Goal: Task Accomplishment & Management: Manage account settings

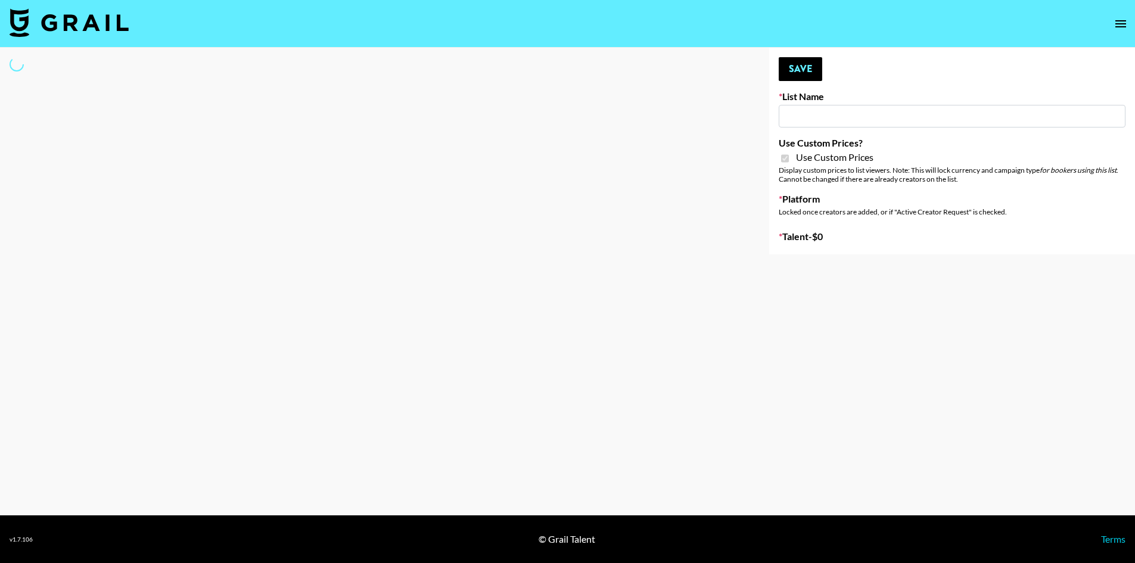
type input "HaruHaru Wonder 15/10"
checkbox input "true"
select select "Brand"
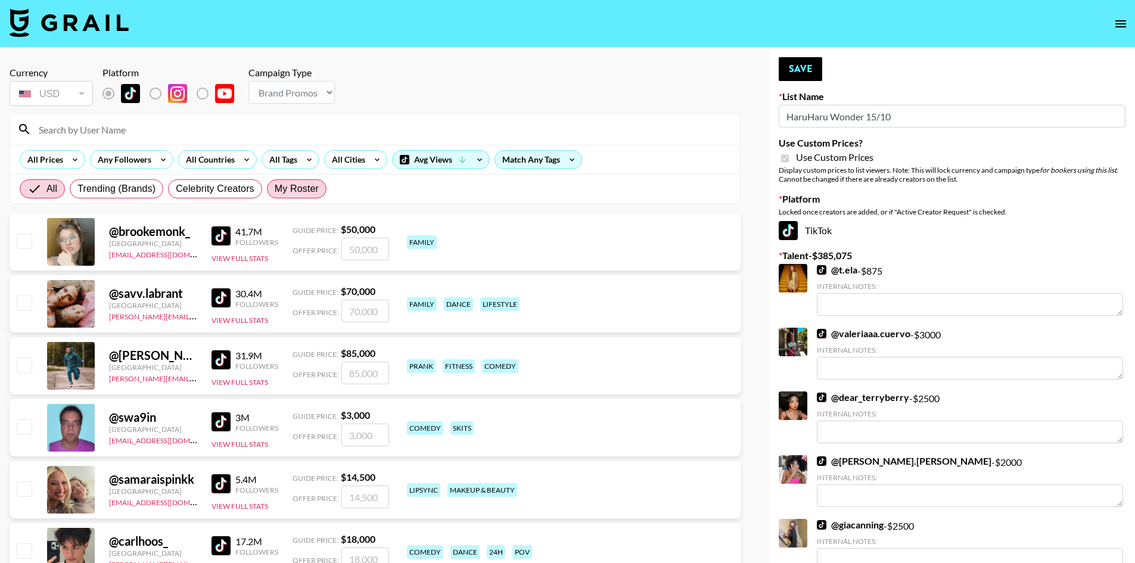
click at [306, 192] on span "My Roster" at bounding box center [297, 189] width 44 height 14
click at [275, 189] on input "My Roster" at bounding box center [275, 189] width 0 height 0
radio input "true"
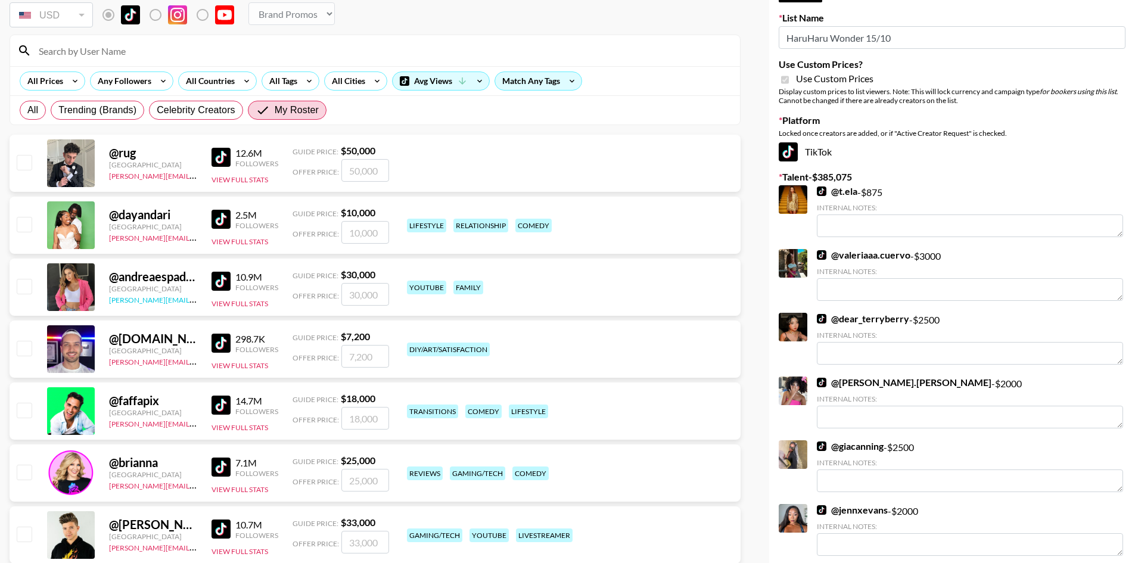
scroll to position [119, 0]
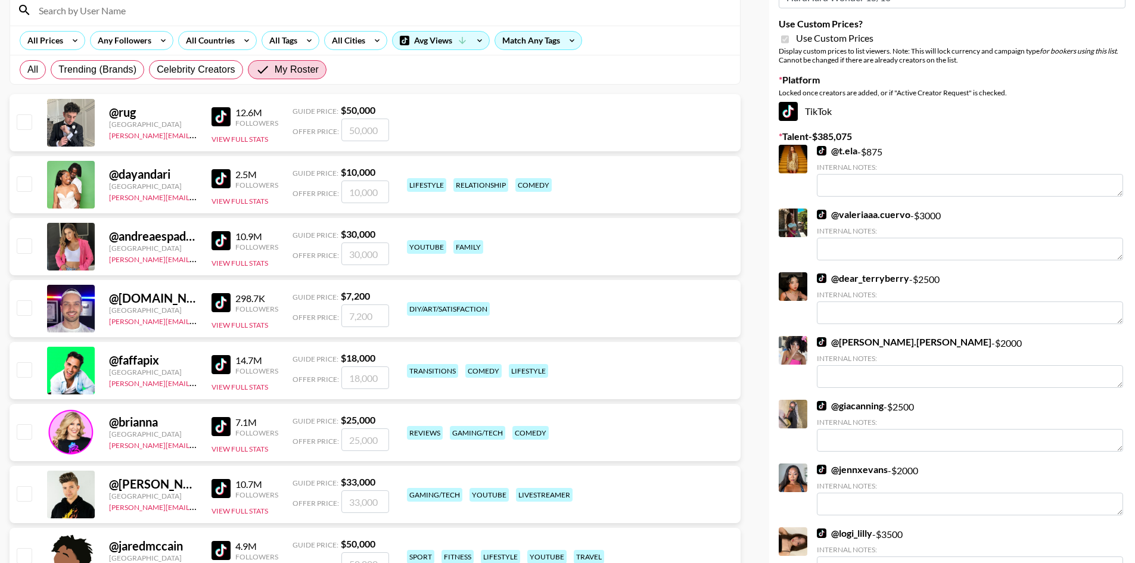
click at [30, 248] on input "checkbox" at bounding box center [24, 245] width 14 height 14
checkbox input "true"
type input "30000"
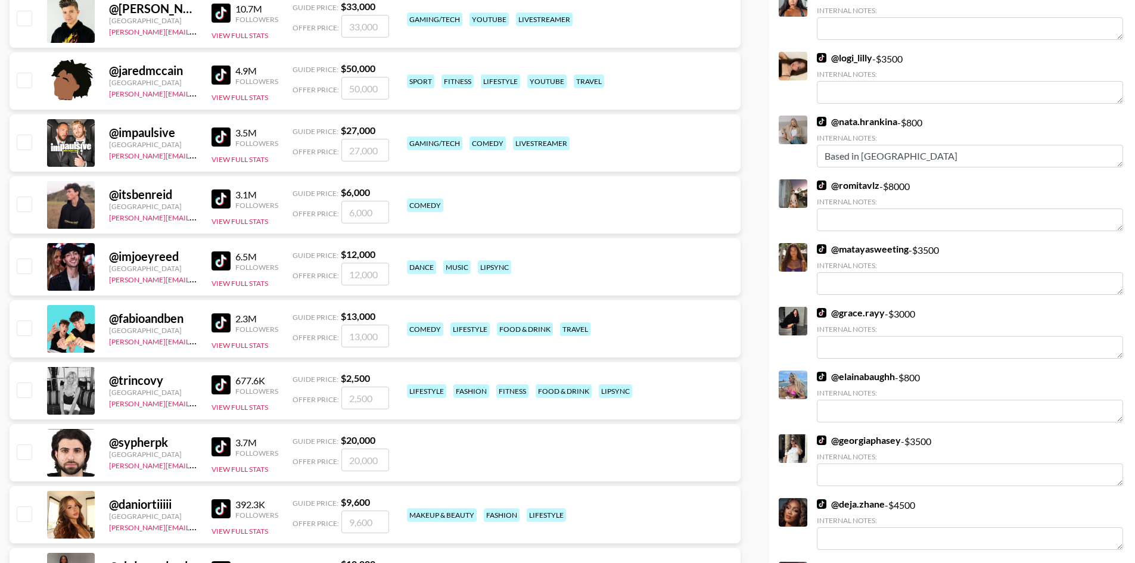
scroll to position [655, 0]
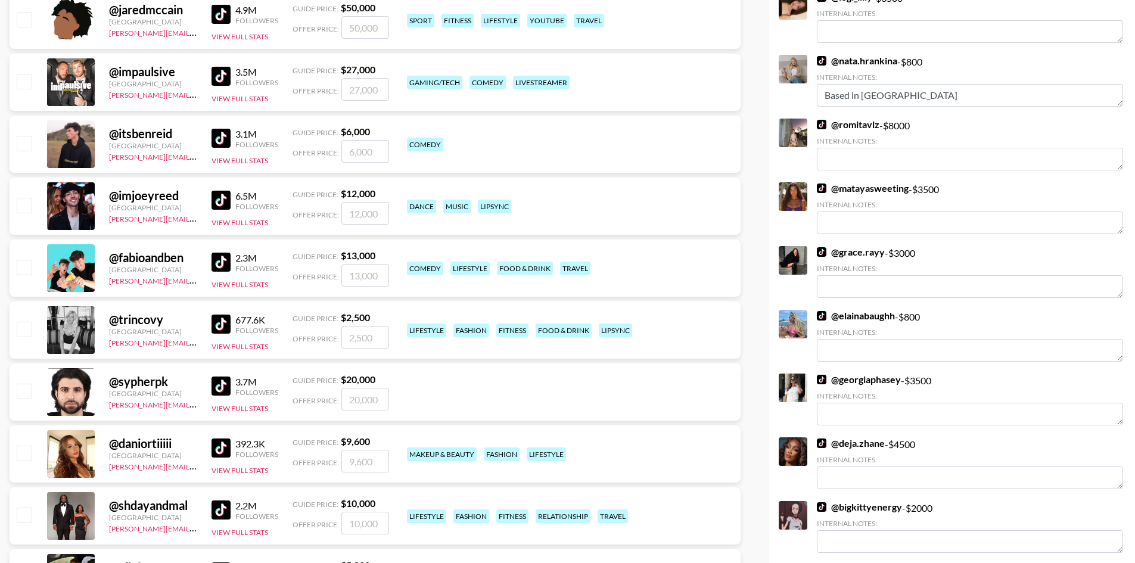
click at [23, 325] on input "checkbox" at bounding box center [24, 329] width 14 height 14
checkbox input "true"
type input "2500"
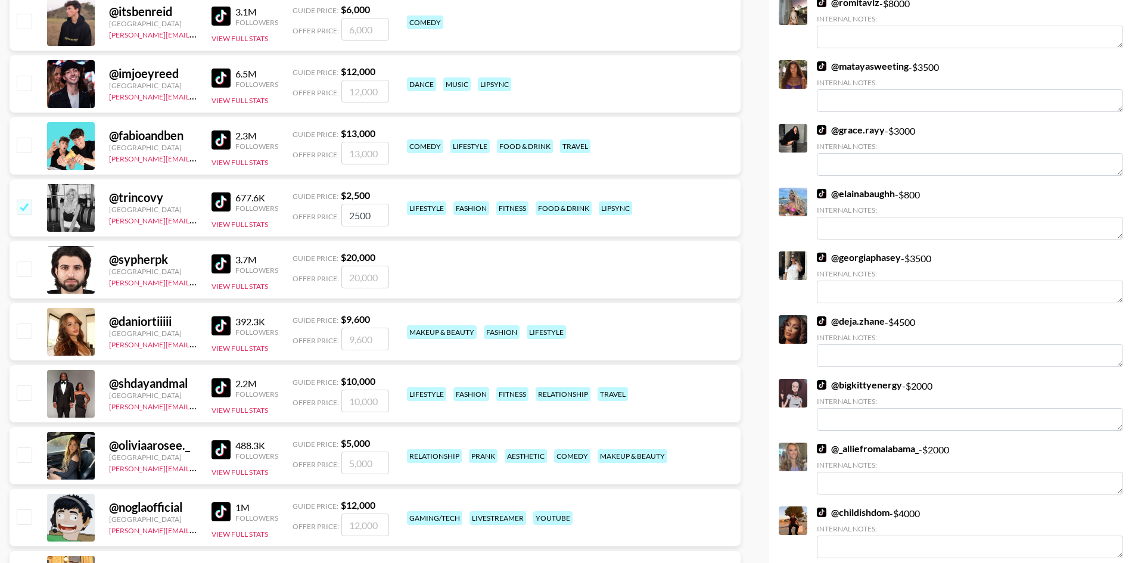
scroll to position [834, 0]
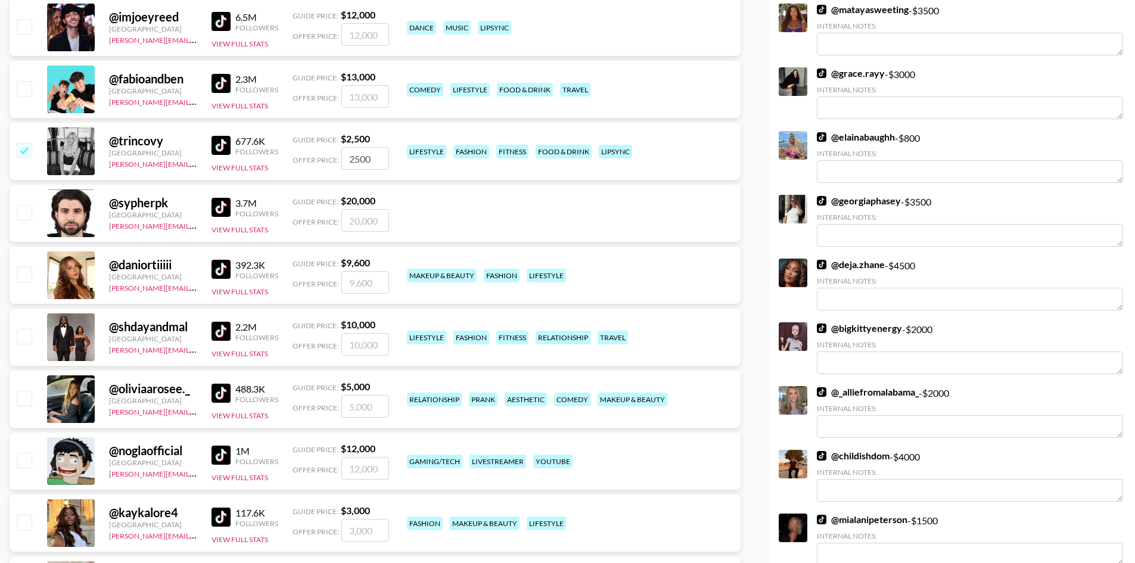
click at [25, 401] on input "checkbox" at bounding box center [24, 398] width 14 height 14
checkbox input "true"
type input "5000"
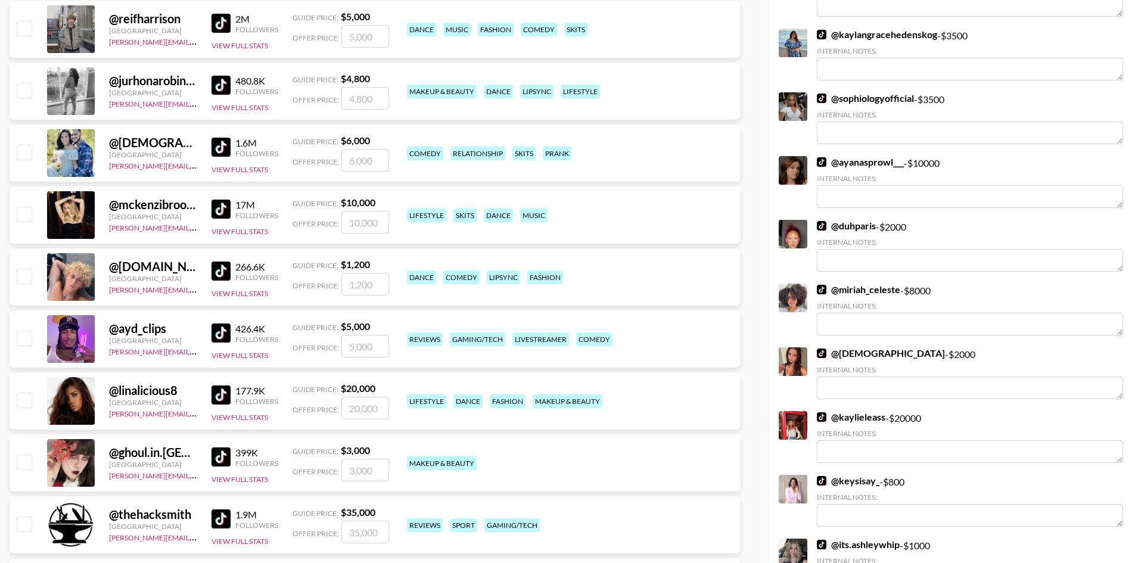
scroll to position [1668, 0]
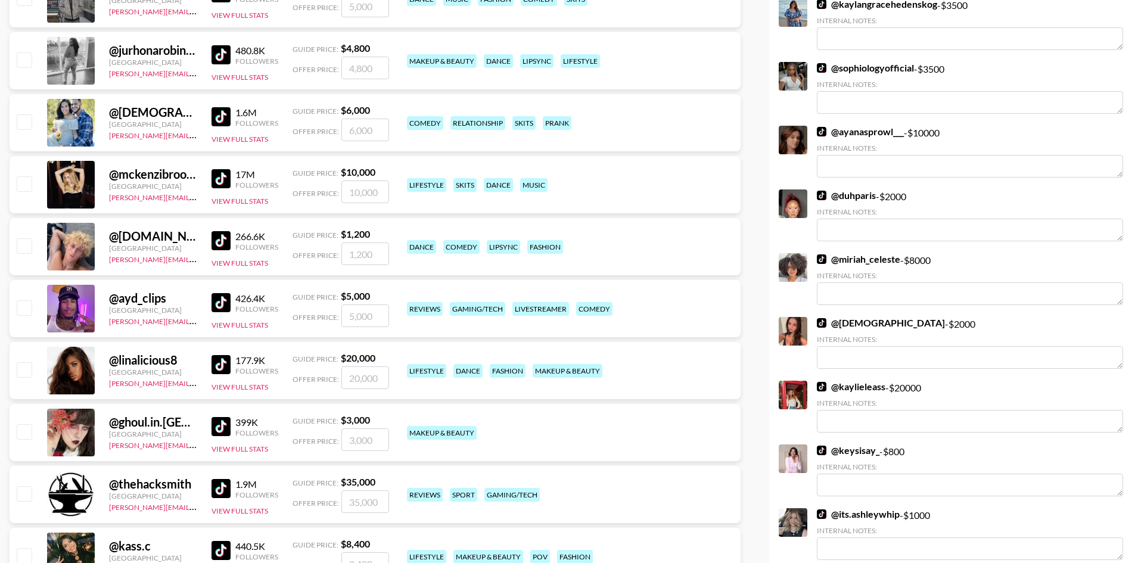
click at [27, 372] on input "checkbox" at bounding box center [24, 369] width 14 height 14
checkbox input "true"
type input "20000"
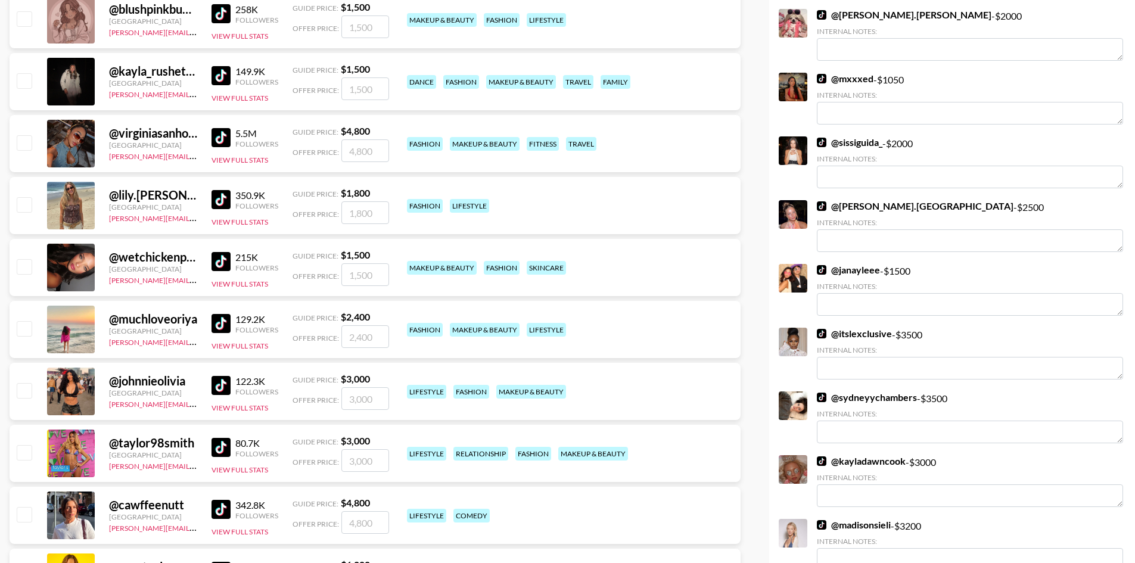
scroll to position [3514, 0]
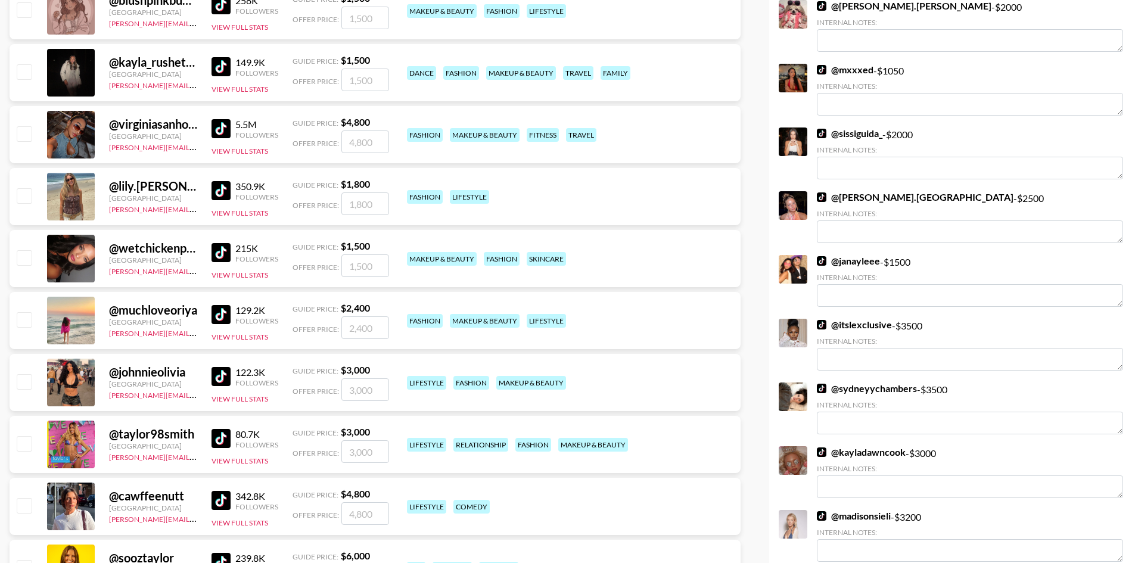
click at [17, 257] on input "checkbox" at bounding box center [24, 257] width 14 height 14
checkbox input "true"
type input "1500"
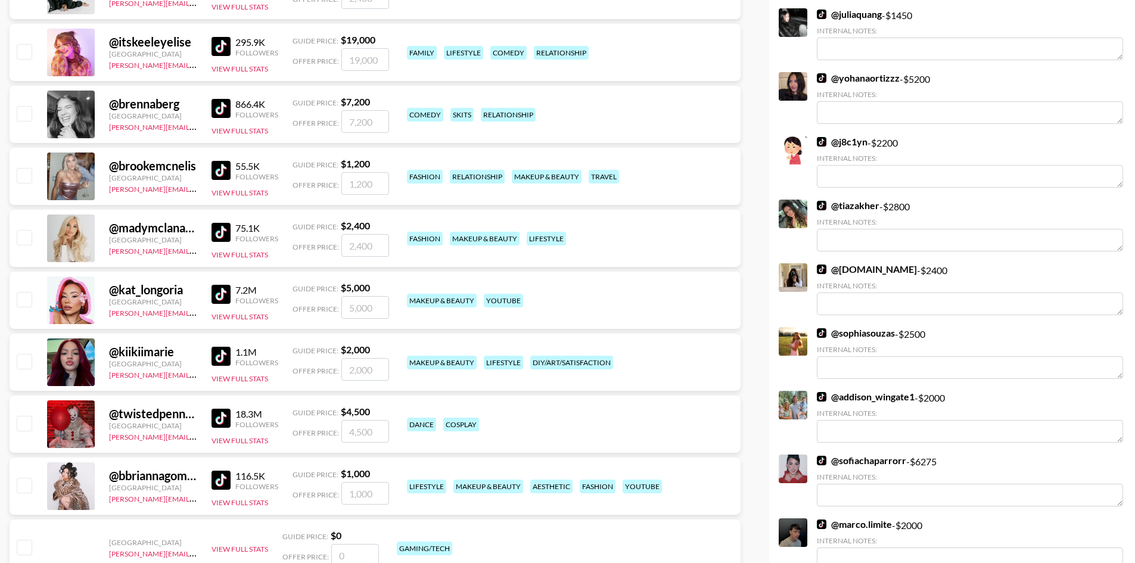
scroll to position [4526, 0]
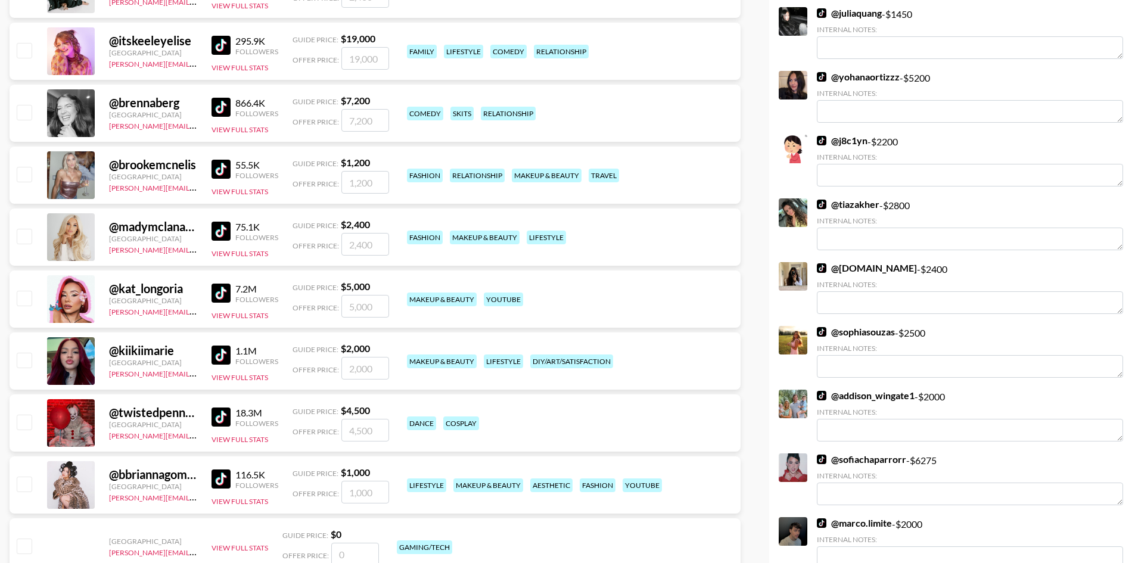
click at [23, 297] on input "checkbox" at bounding box center [24, 298] width 14 height 14
checkbox input "true"
type input "5000"
click at [26, 362] on input "checkbox" at bounding box center [24, 360] width 14 height 14
checkbox input "true"
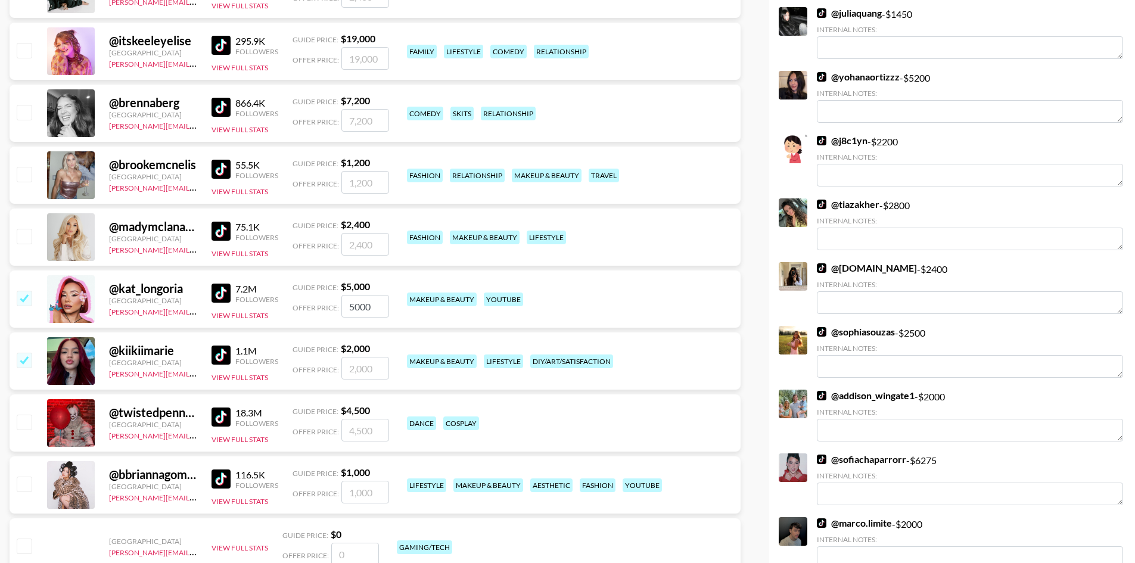
type input "2000"
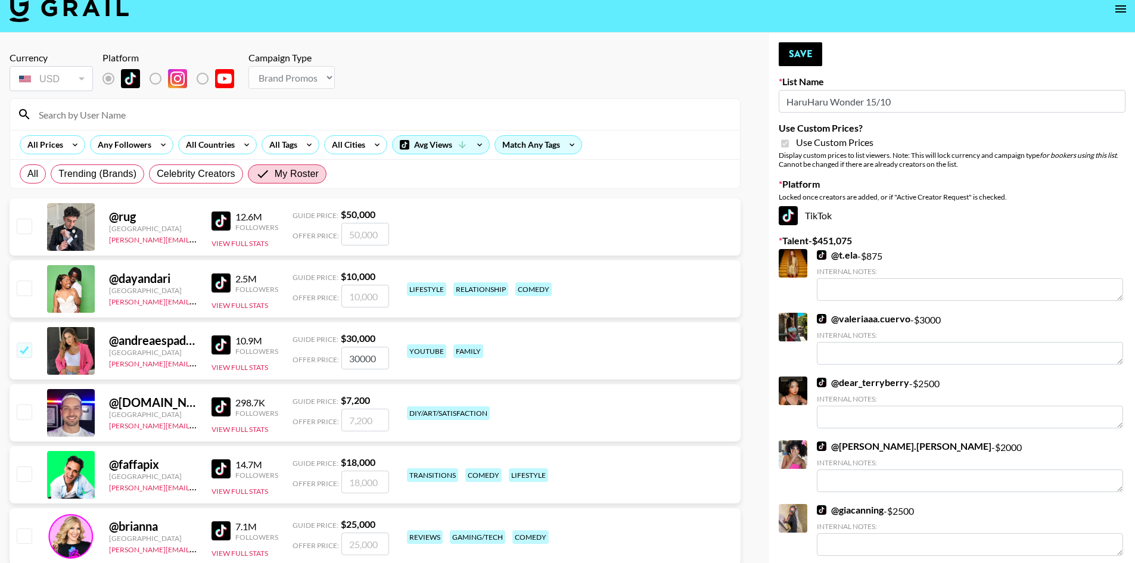
scroll to position [0, 0]
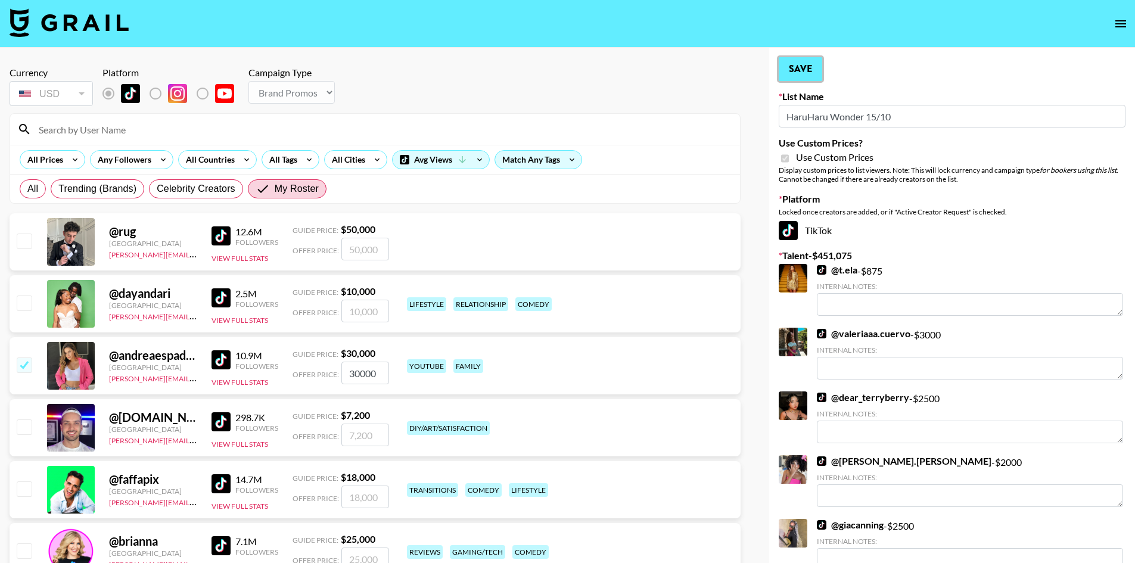
click at [783, 72] on button "Save" at bounding box center [799, 69] width 43 height 24
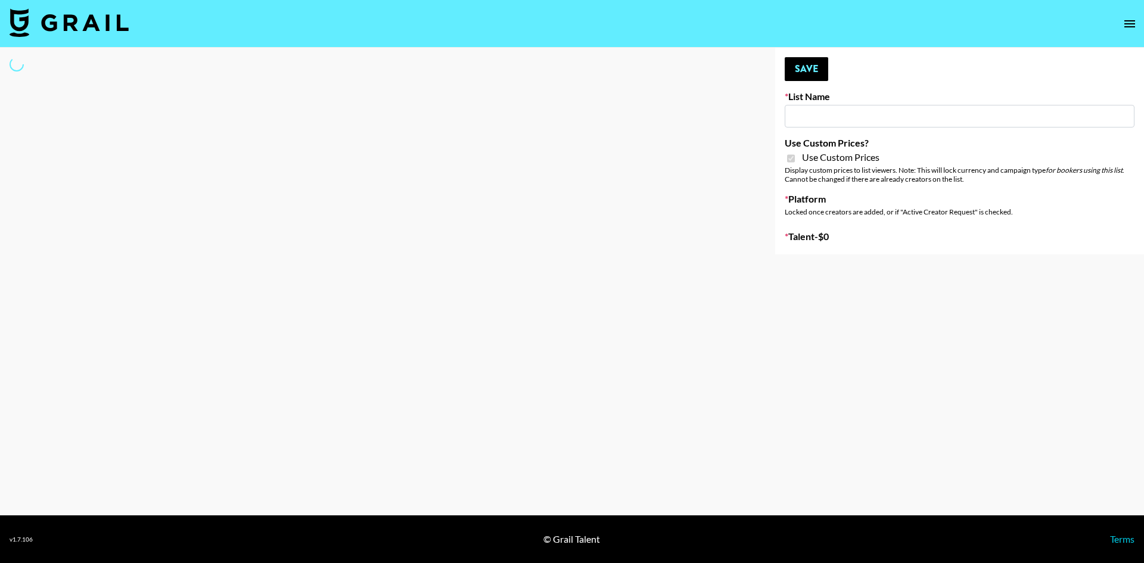
type input "Walmart Fashion"
checkbox input "true"
select select "Brand"
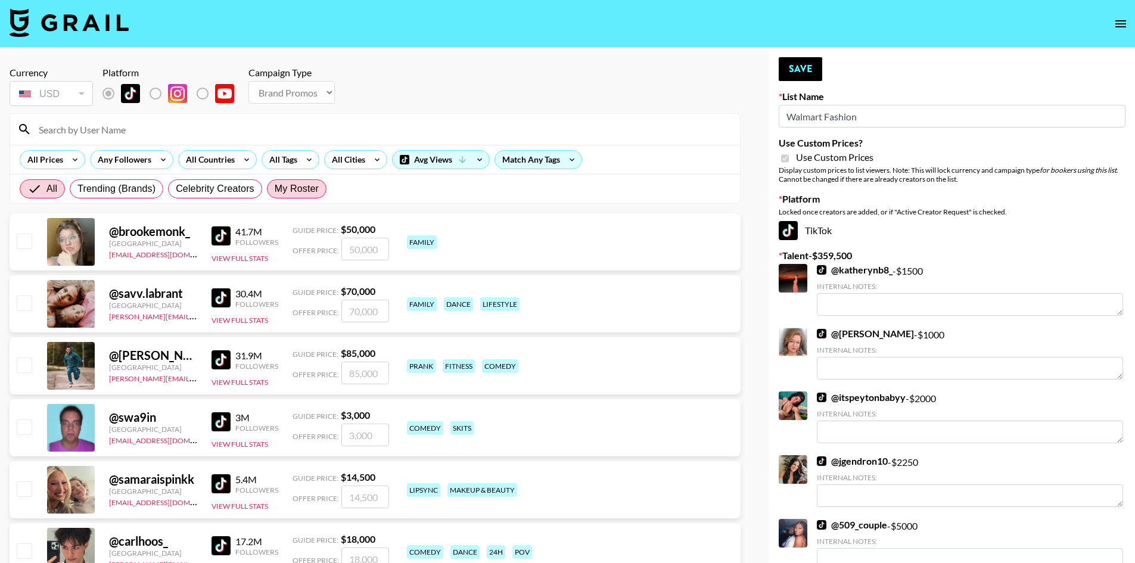
click at [301, 183] on span "My Roster" at bounding box center [297, 189] width 44 height 14
click at [275, 189] on input "My Roster" at bounding box center [275, 189] width 0 height 0
radio input "true"
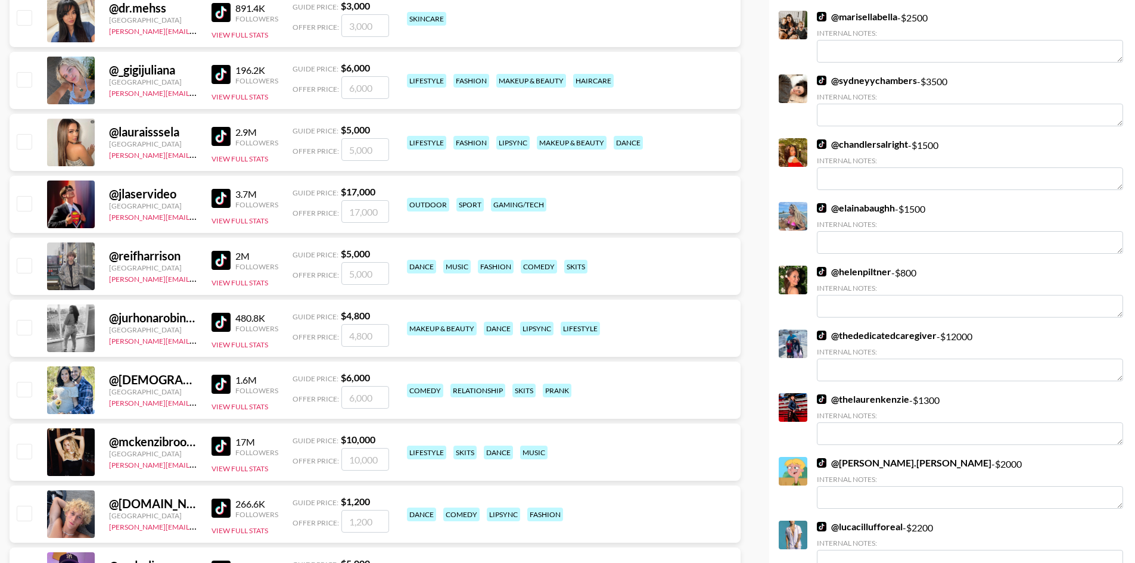
scroll to position [1429, 0]
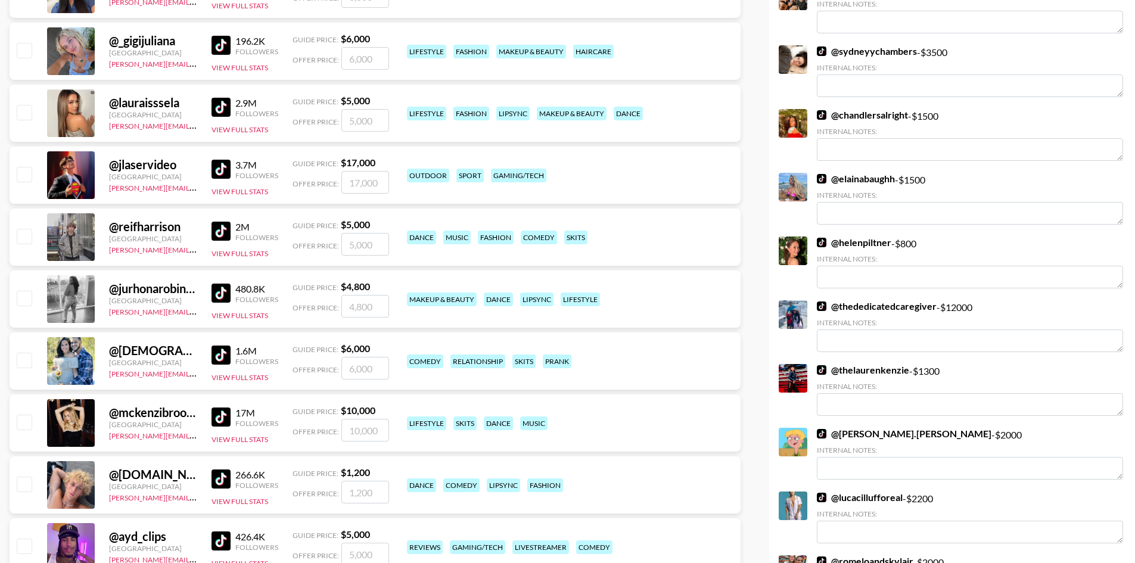
click at [24, 363] on input "checkbox" at bounding box center [24, 360] width 14 height 14
checkbox input "true"
type input "6000"
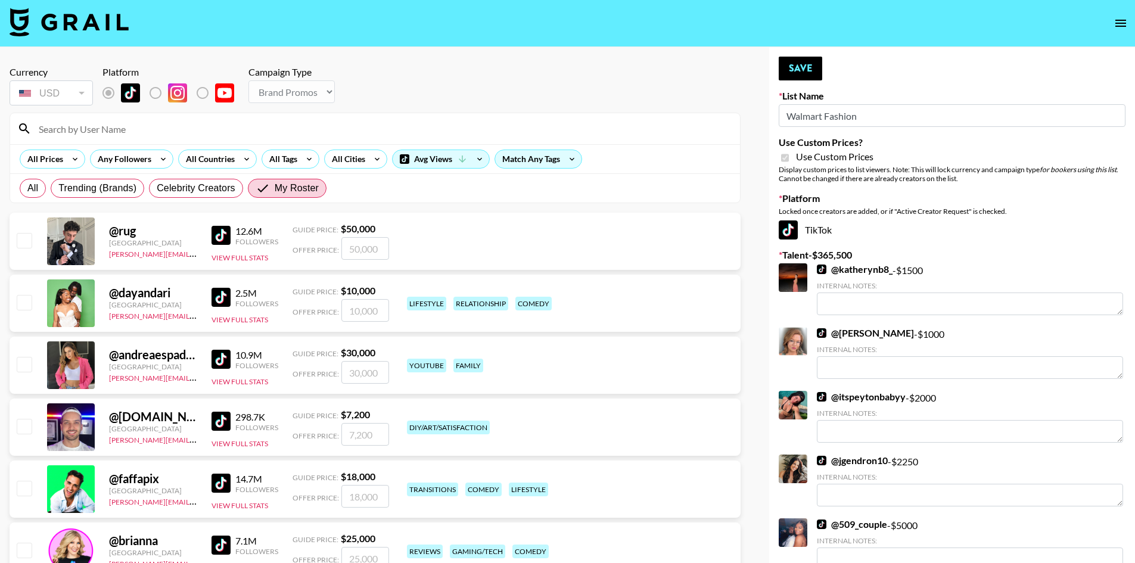
scroll to position [0, 0]
click at [793, 73] on button "Save" at bounding box center [799, 69] width 43 height 24
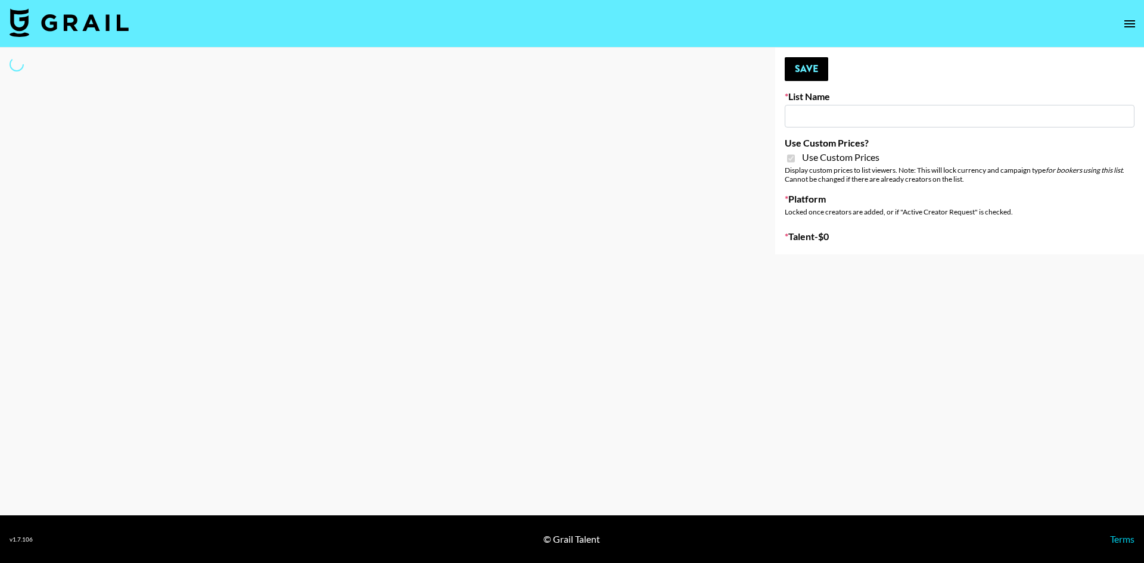
type input "Hot Chocolate Brand - US"
checkbox input "true"
select select "Brand"
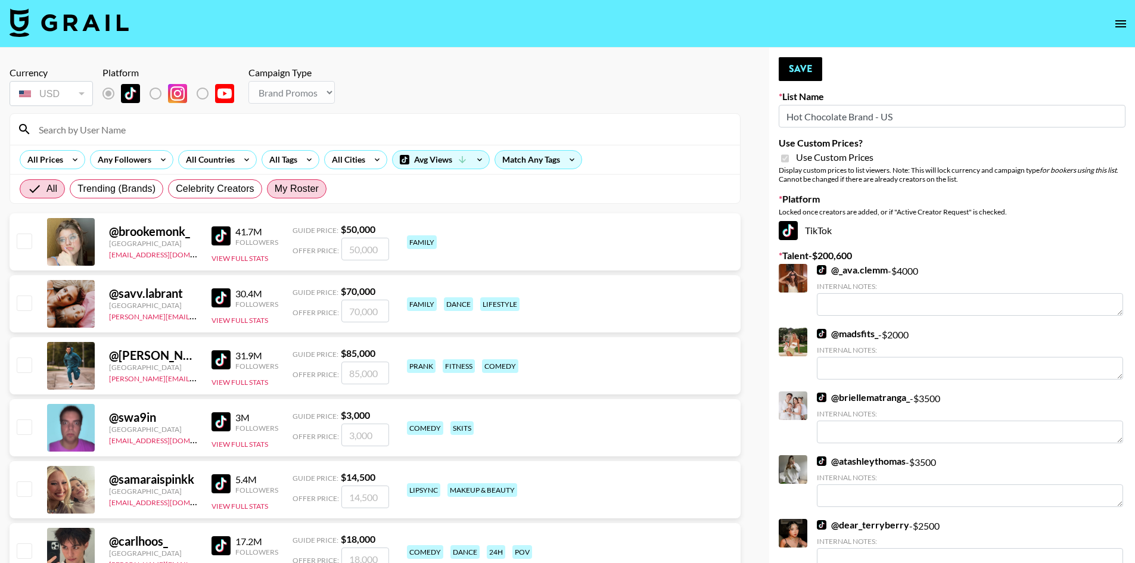
click at [289, 180] on label "My Roster" at bounding box center [297, 188] width 60 height 19
click at [275, 189] on input "My Roster" at bounding box center [275, 189] width 0 height 0
radio input "true"
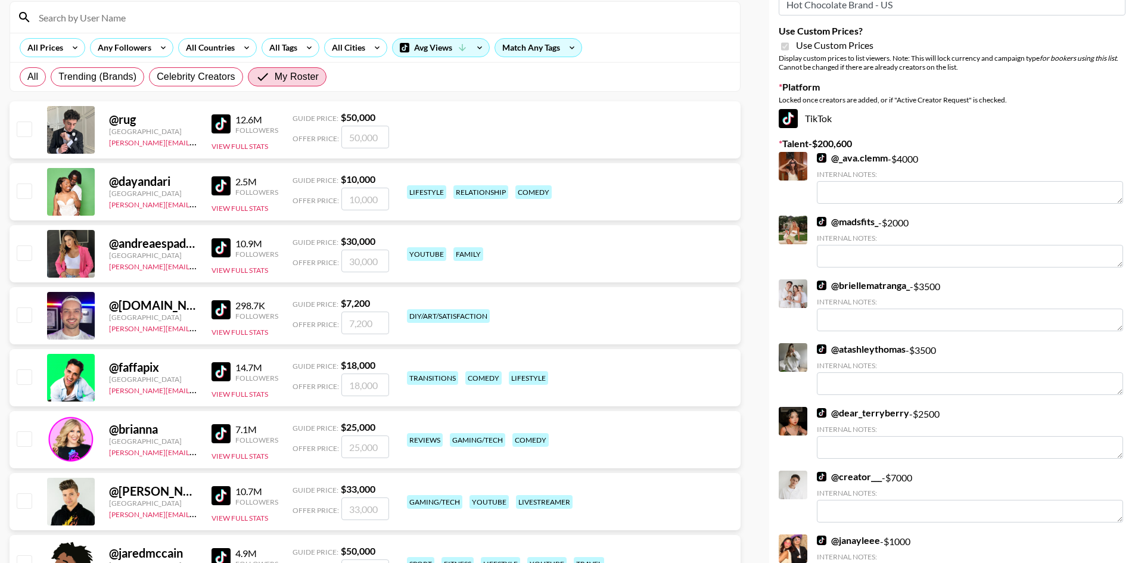
scroll to position [119, 0]
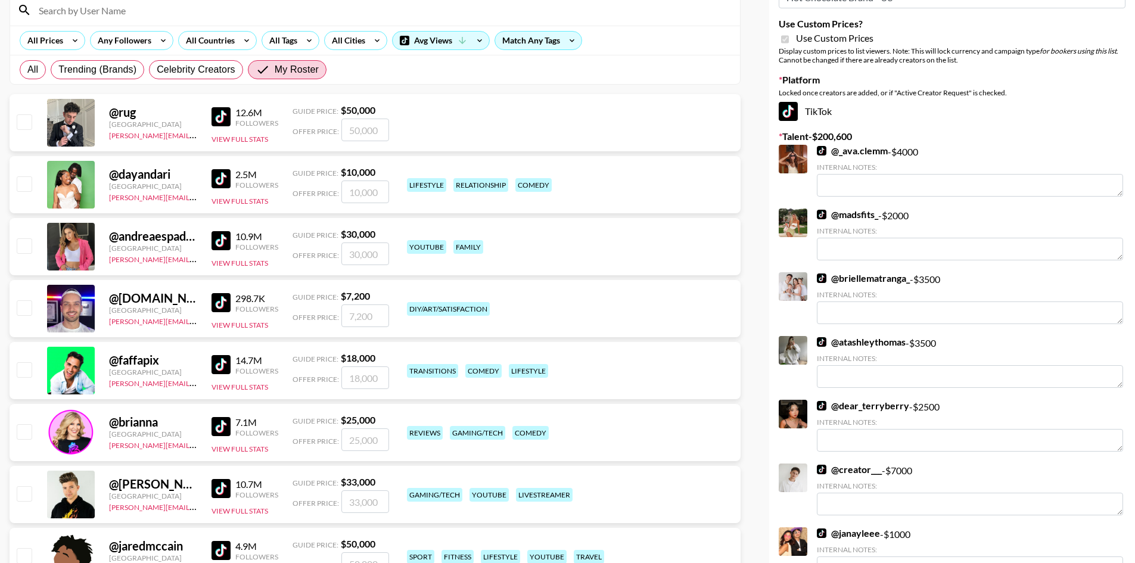
click at [25, 250] on input "checkbox" at bounding box center [24, 245] width 14 height 14
checkbox input "true"
type input "30000"
click at [24, 184] on input "checkbox" at bounding box center [24, 183] width 14 height 14
checkbox input "true"
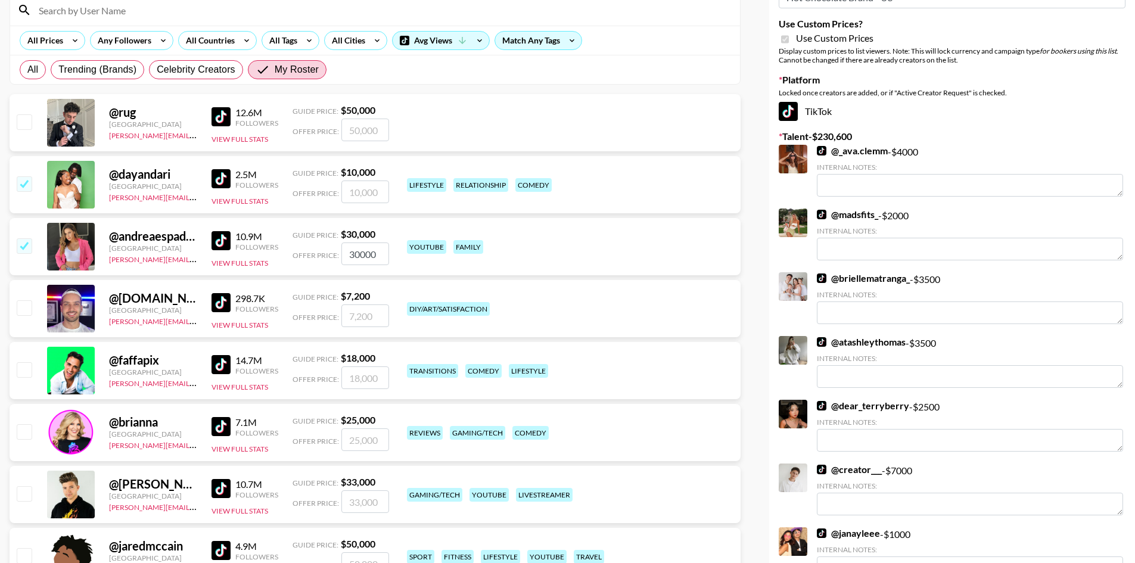
type input "10000"
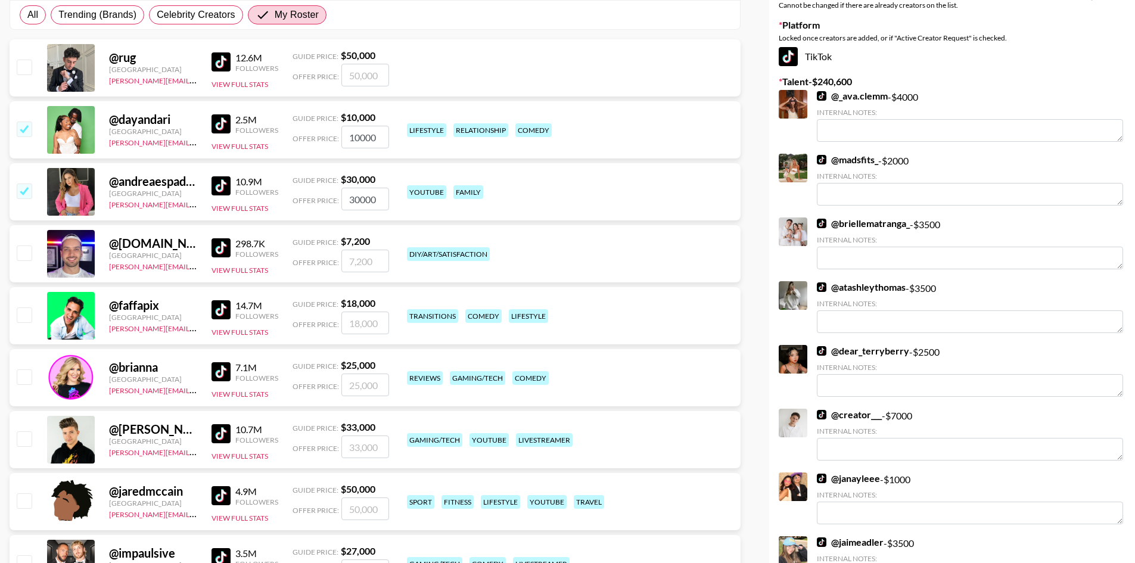
scroll to position [179, 0]
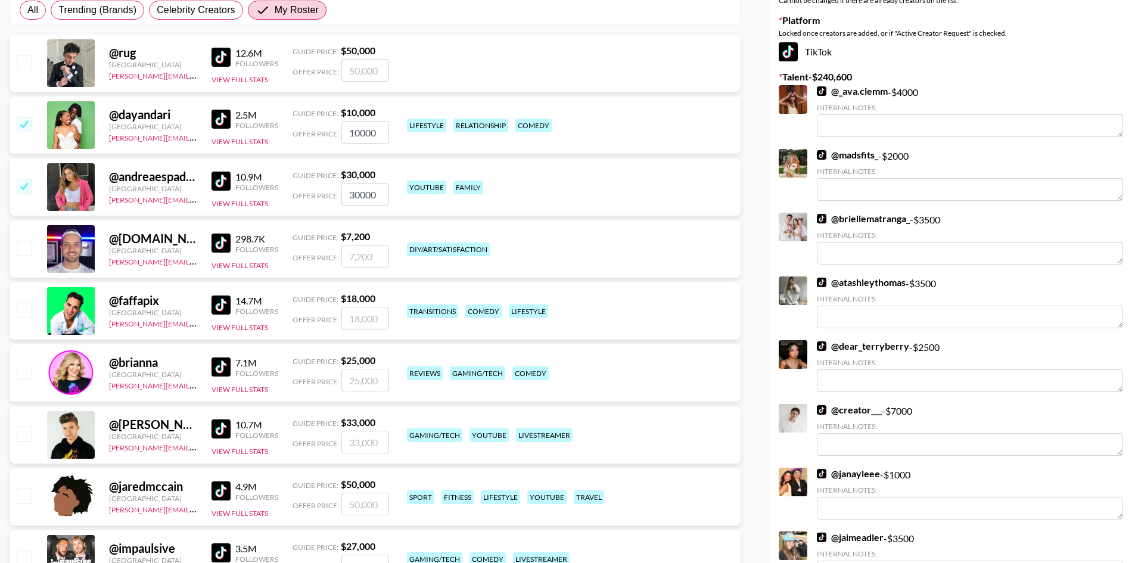
click at [26, 309] on input "checkbox" at bounding box center [24, 310] width 14 height 14
checkbox input "true"
type input "18000"
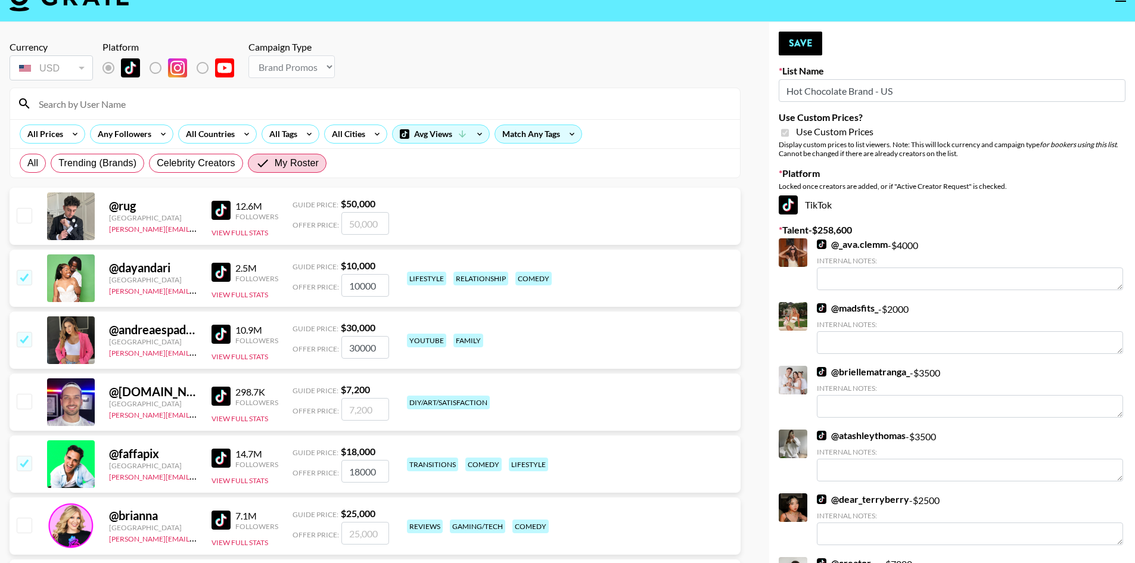
scroll to position [0, 0]
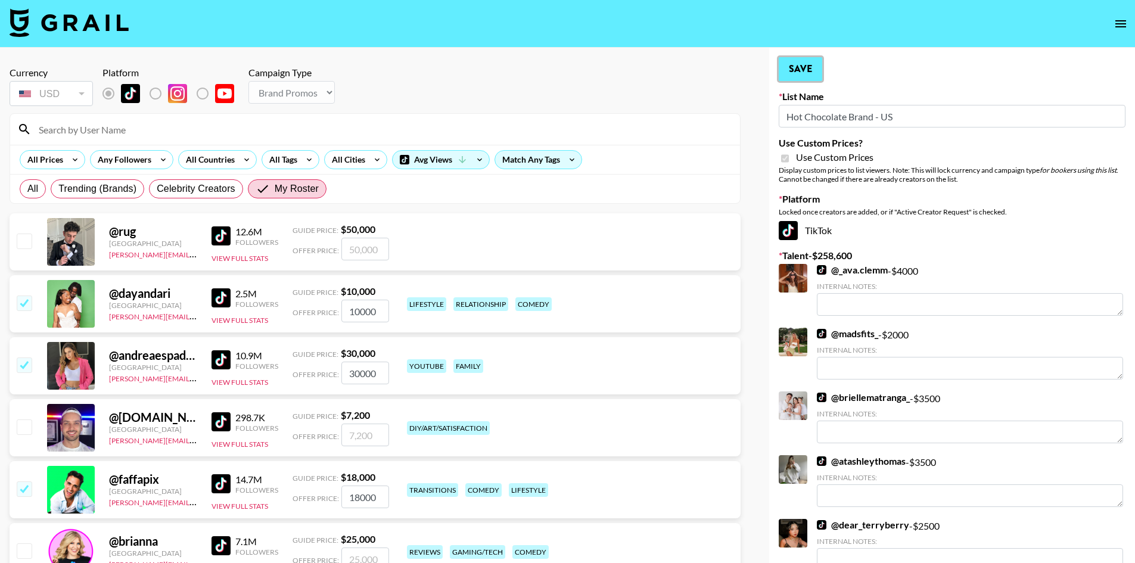
click at [796, 71] on button "Save" at bounding box center [799, 69] width 43 height 24
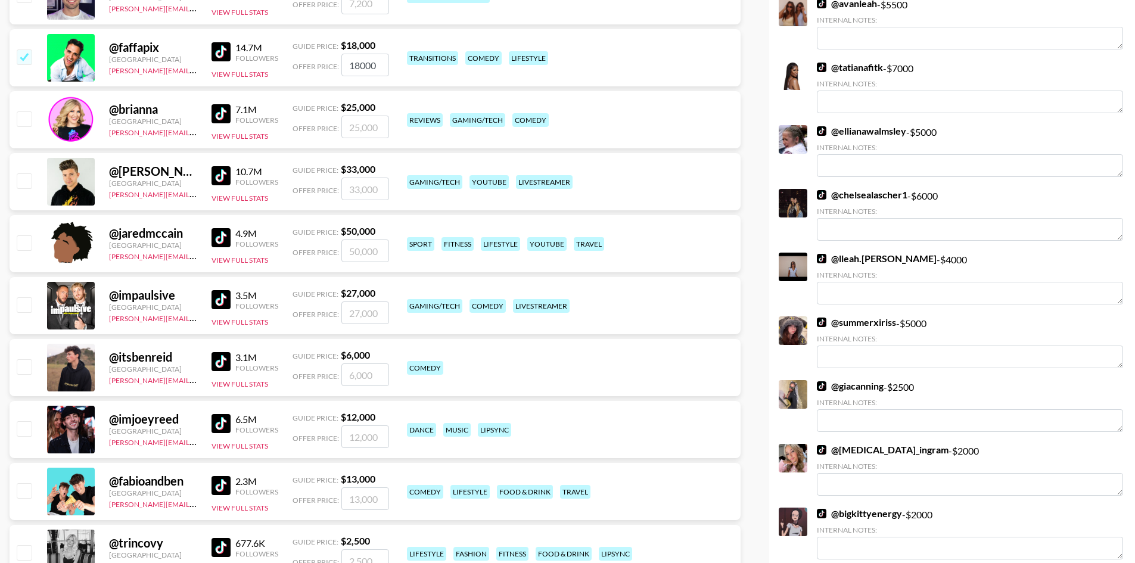
scroll to position [536, 0]
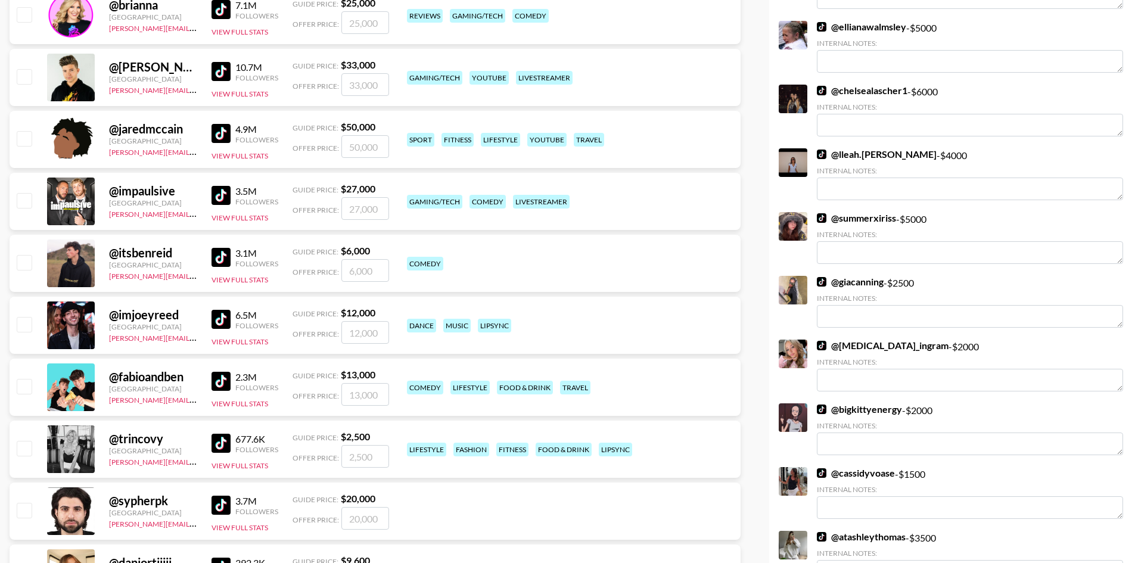
click at [19, 262] on input "checkbox" at bounding box center [24, 262] width 14 height 14
checkbox input "true"
type input "6000"
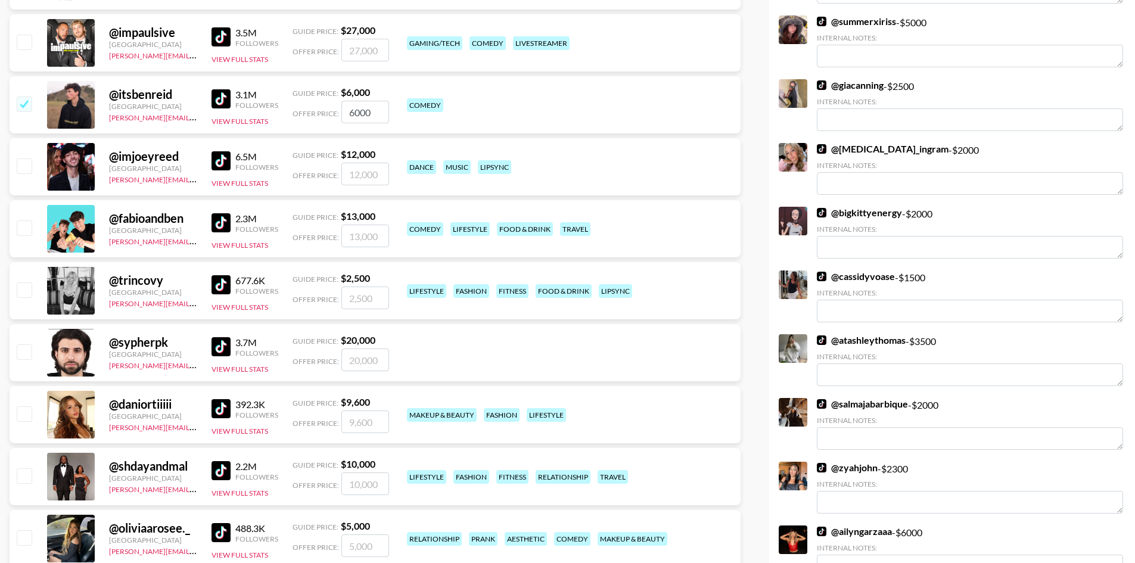
scroll to position [715, 0]
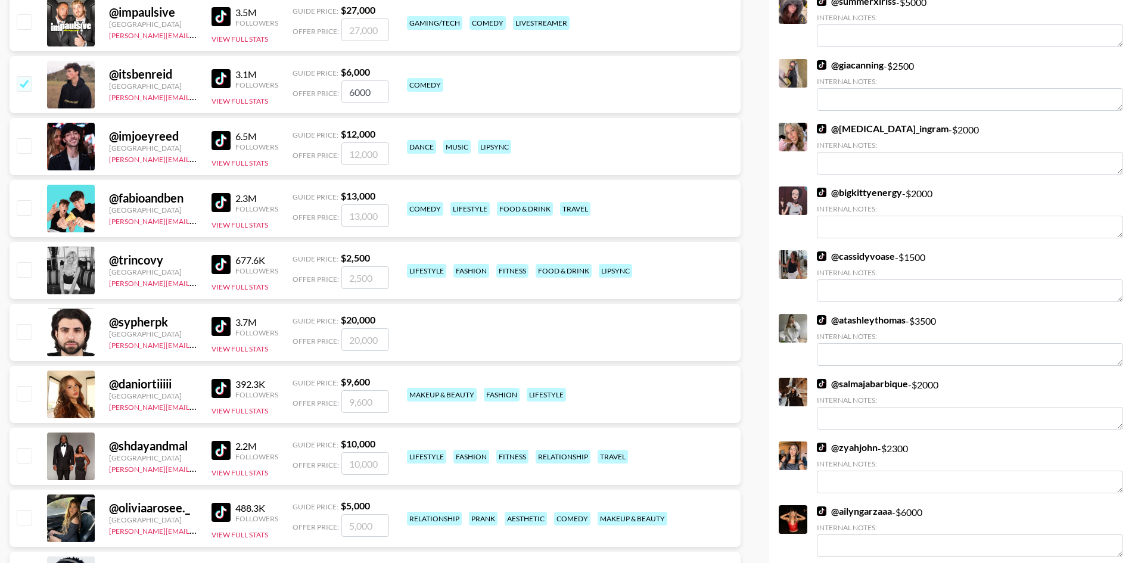
click at [29, 274] on input "checkbox" at bounding box center [24, 269] width 14 height 14
checkbox input "true"
type input "2500"
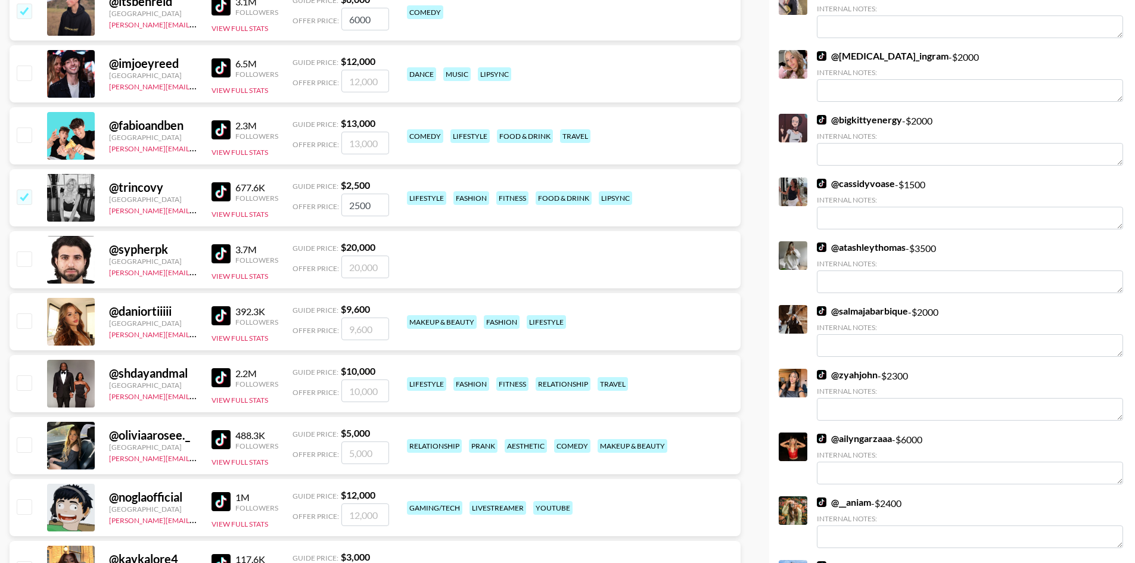
scroll to position [893, 0]
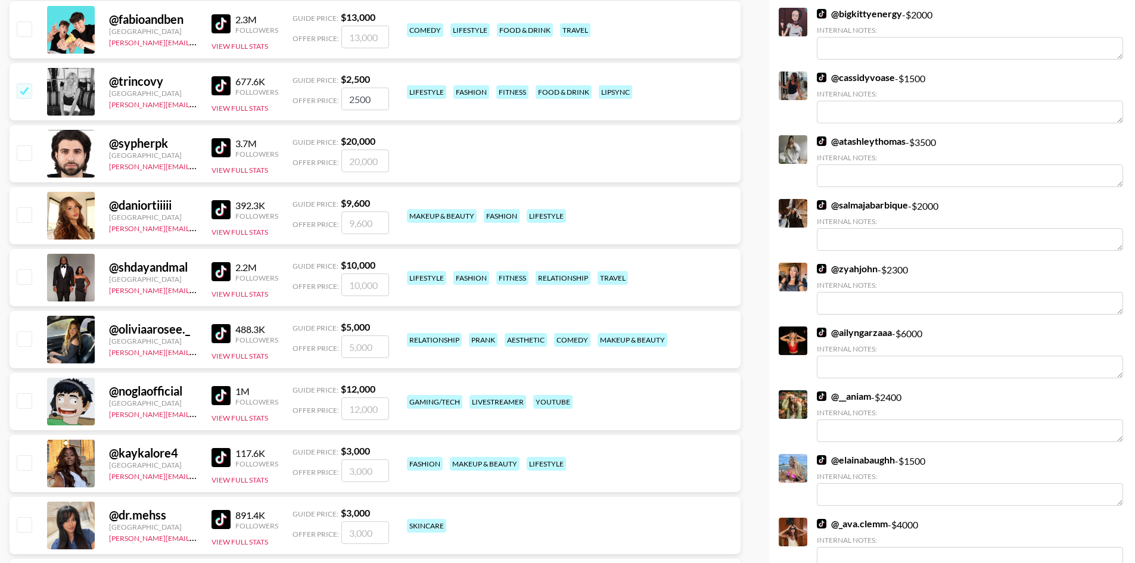
click at [25, 340] on input "checkbox" at bounding box center [24, 338] width 14 height 14
checkbox input "true"
type input "5000"
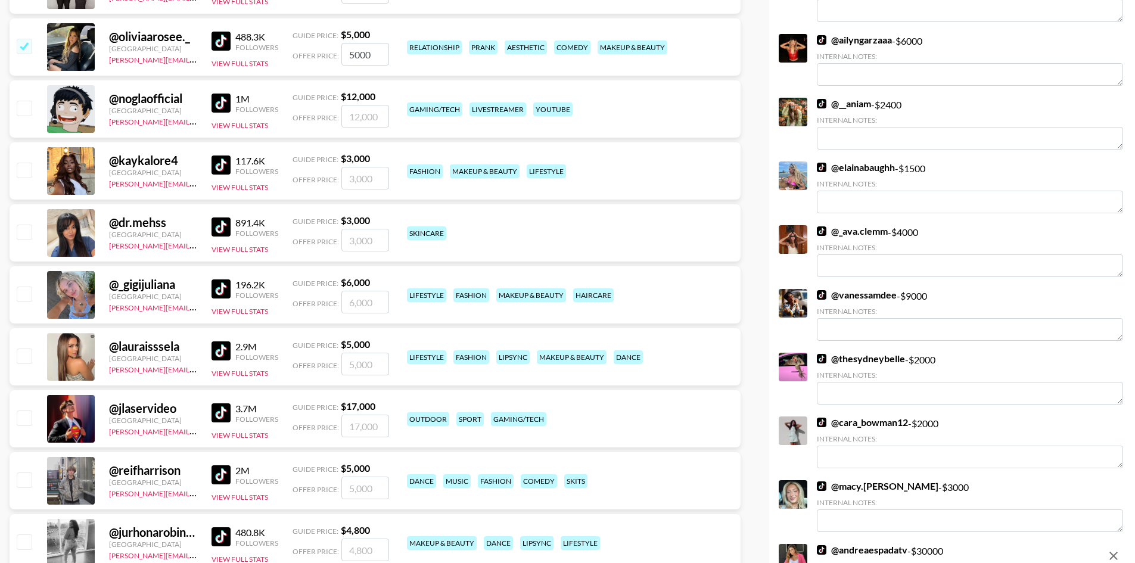
scroll to position [1191, 0]
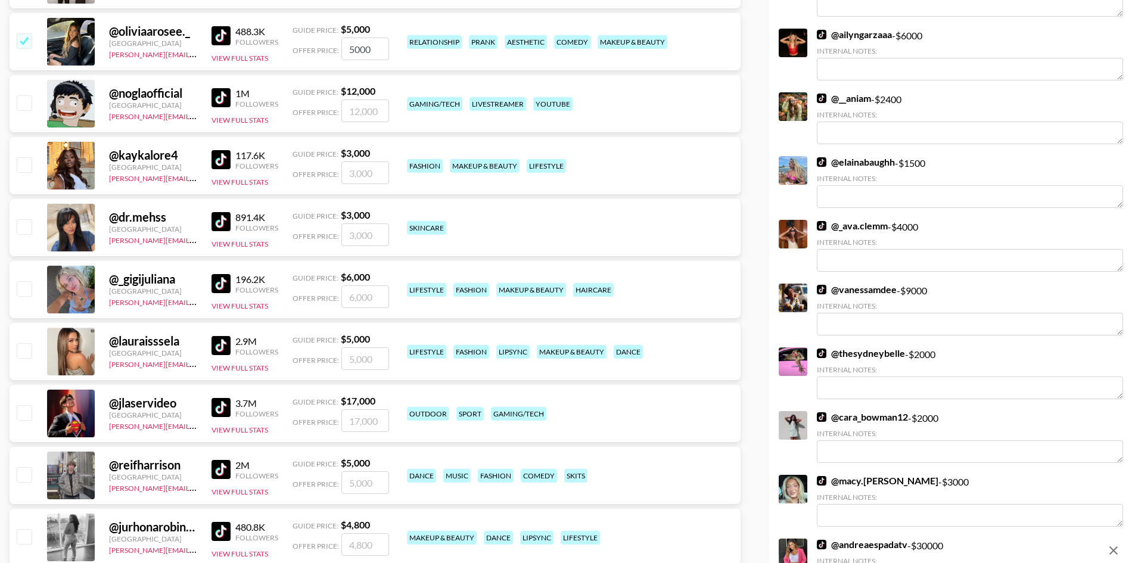
click at [23, 355] on input "checkbox" at bounding box center [24, 350] width 14 height 14
checkbox input "true"
type input "5000"
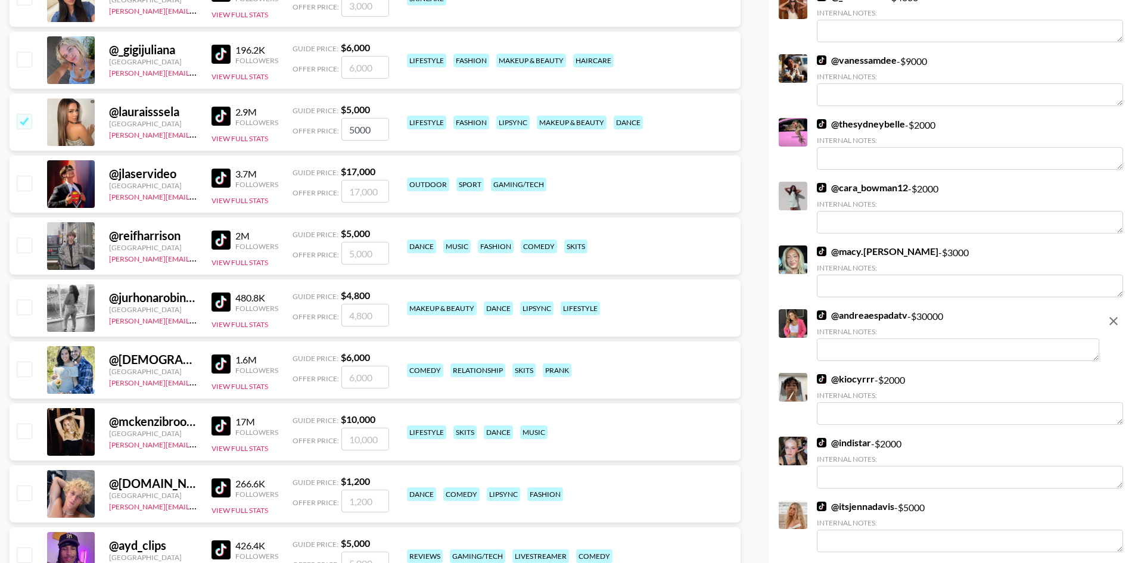
scroll to position [1429, 0]
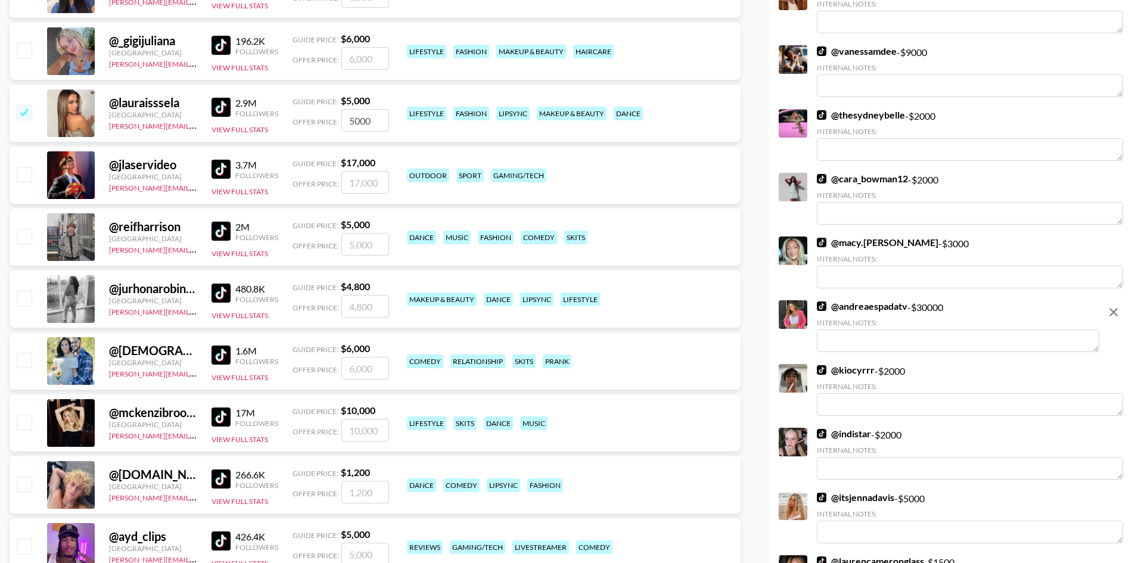
click at [23, 355] on input "checkbox" at bounding box center [24, 360] width 14 height 14
checkbox input "true"
type input "6000"
click at [24, 420] on input "checkbox" at bounding box center [24, 422] width 14 height 14
checkbox input "true"
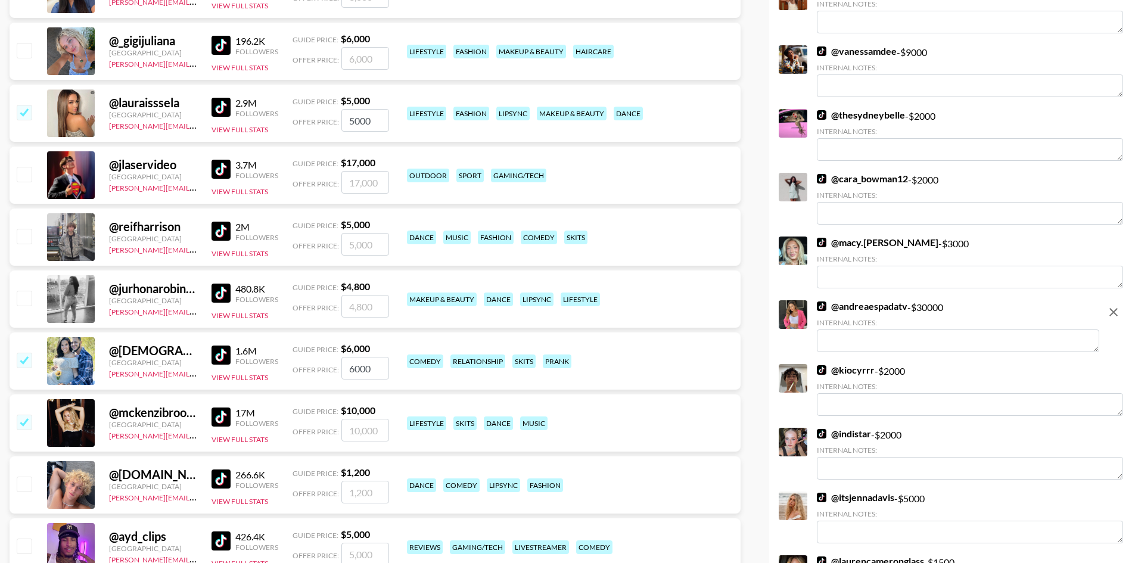
type input "10000"
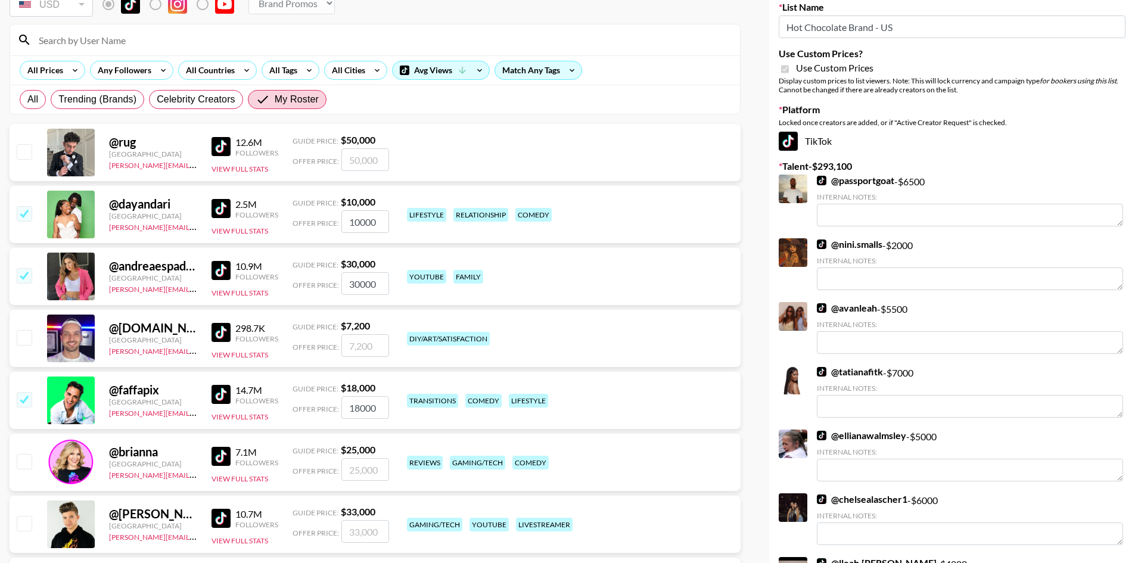
scroll to position [0, 0]
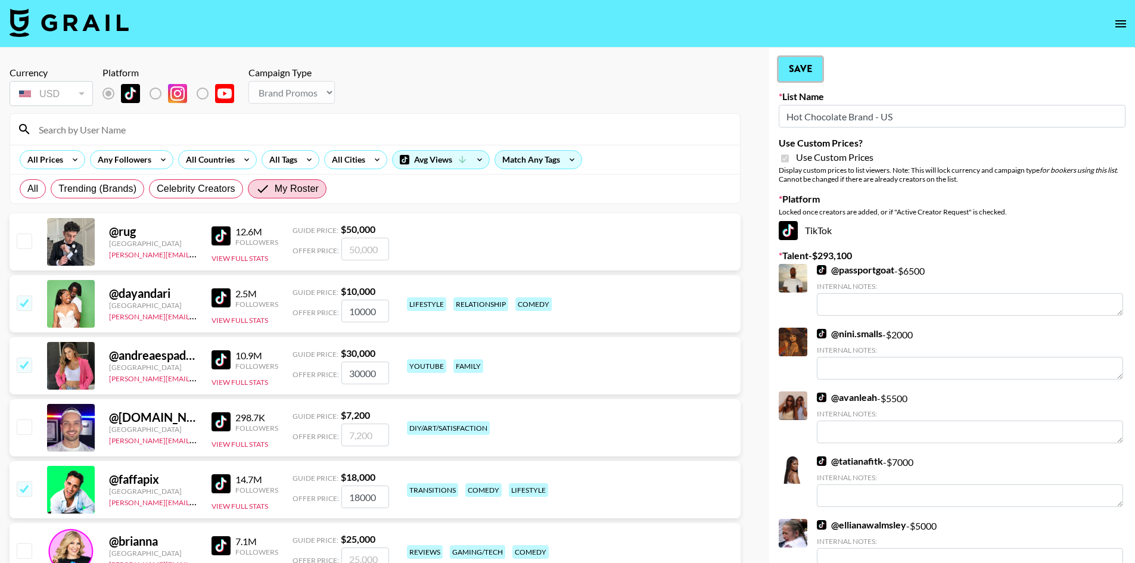
click at [800, 72] on button "Save" at bounding box center [799, 69] width 43 height 24
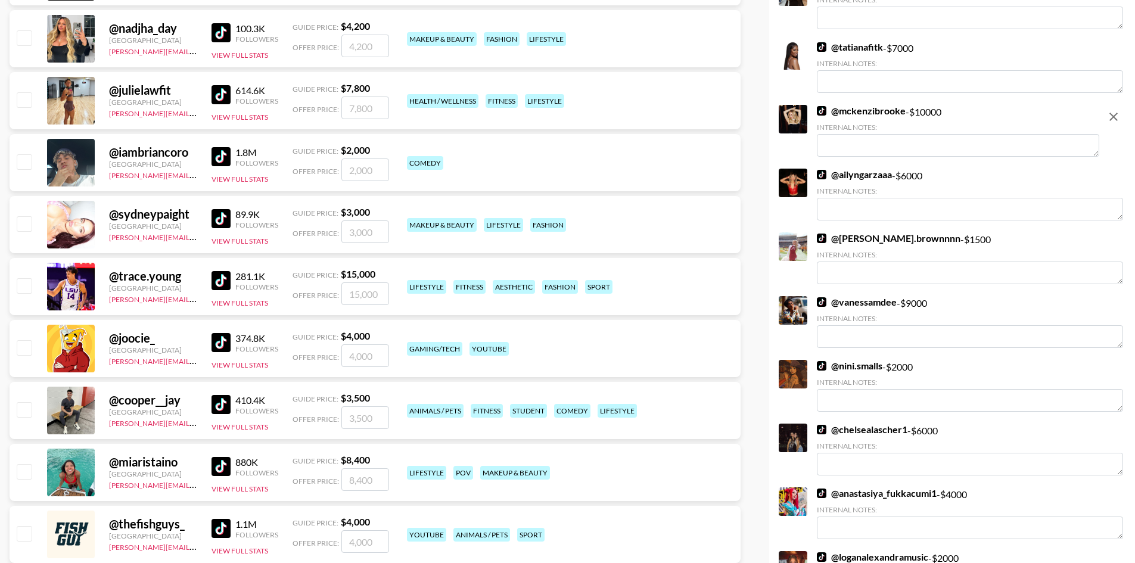
scroll to position [2621, 0]
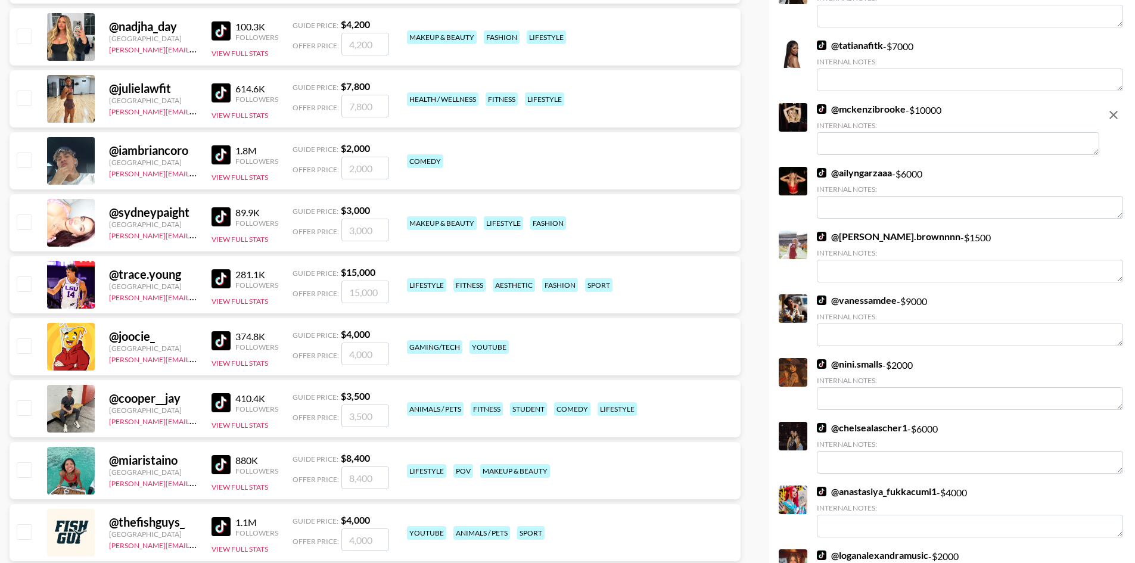
click at [23, 409] on input "checkbox" at bounding box center [24, 407] width 14 height 14
checkbox input "true"
type input "3500"
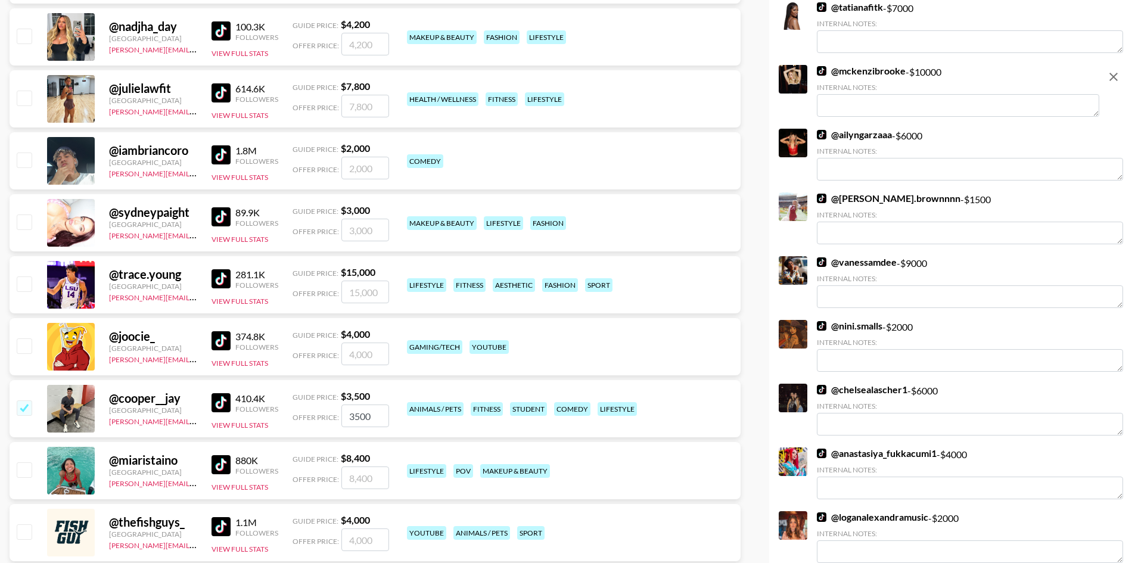
click at [21, 282] on input "checkbox" at bounding box center [24, 283] width 14 height 14
checkbox input "true"
type input "15000"
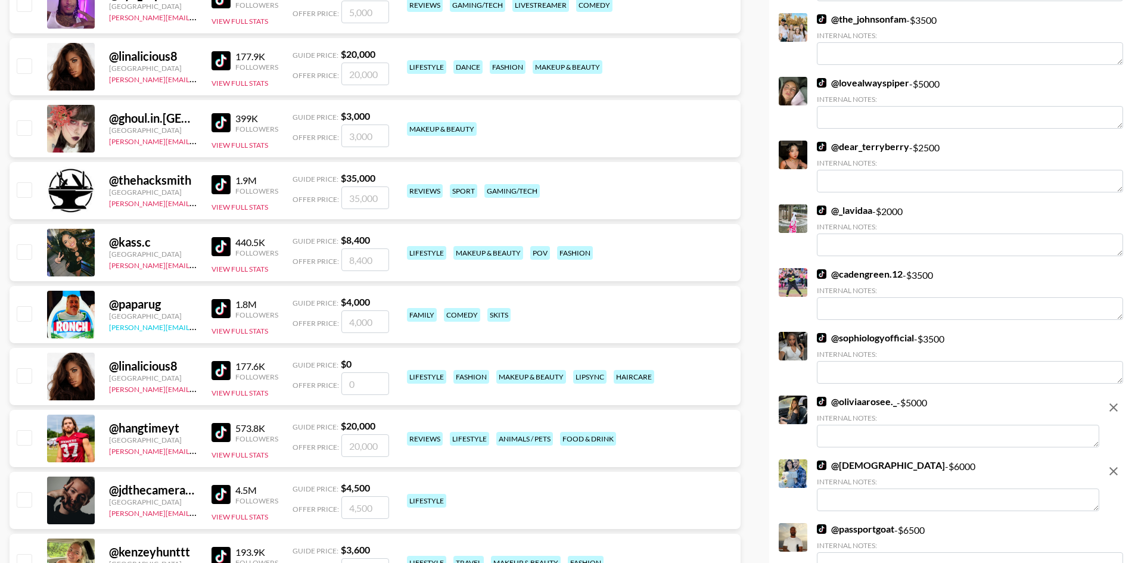
scroll to position [1965, 0]
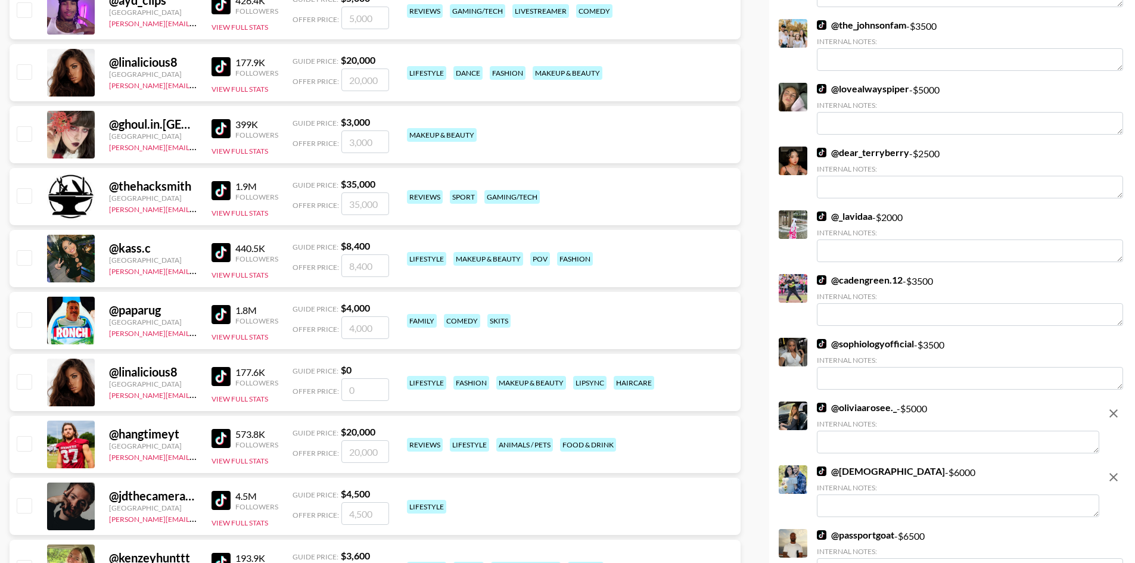
click at [21, 322] on input "checkbox" at bounding box center [24, 319] width 14 height 14
checkbox input "true"
type input "4000"
click at [20, 71] on input "checkbox" at bounding box center [24, 71] width 14 height 14
checkbox input "true"
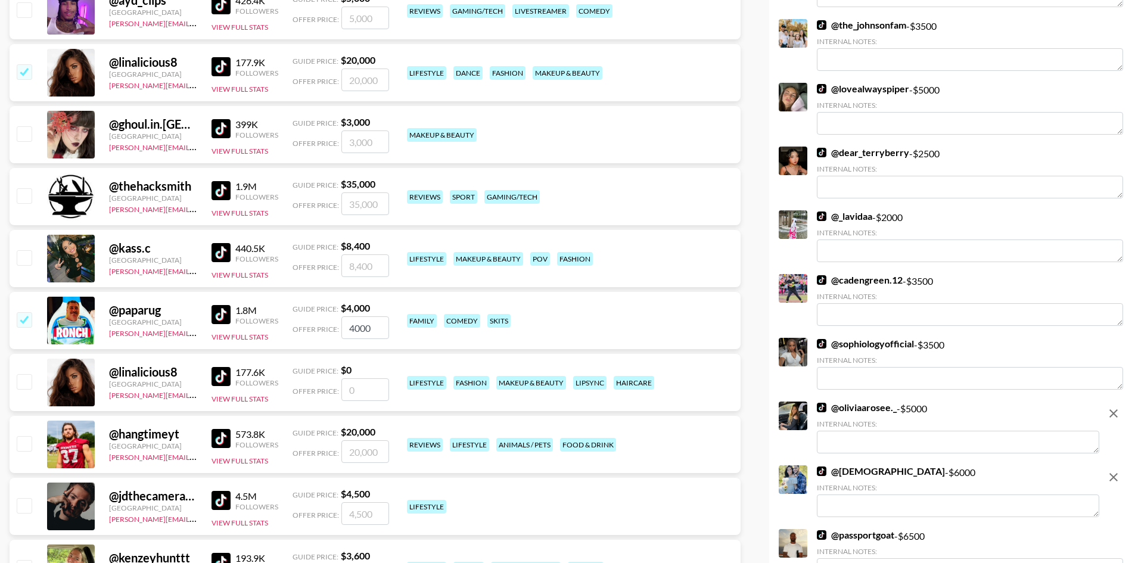
type input "20000"
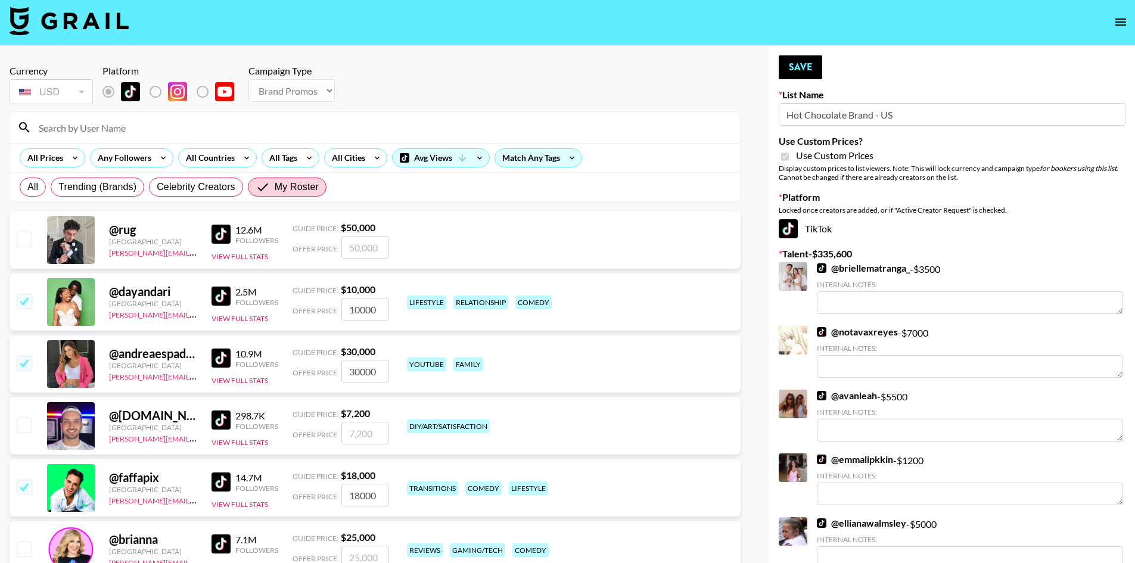
scroll to position [0, 0]
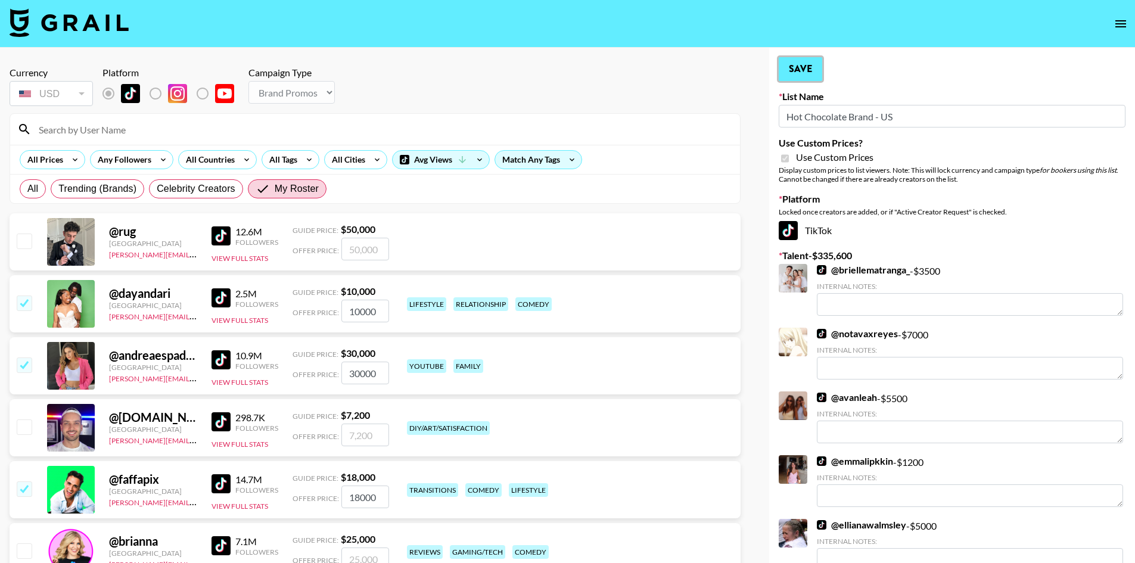
click at [800, 64] on button "Save" at bounding box center [799, 69] width 43 height 24
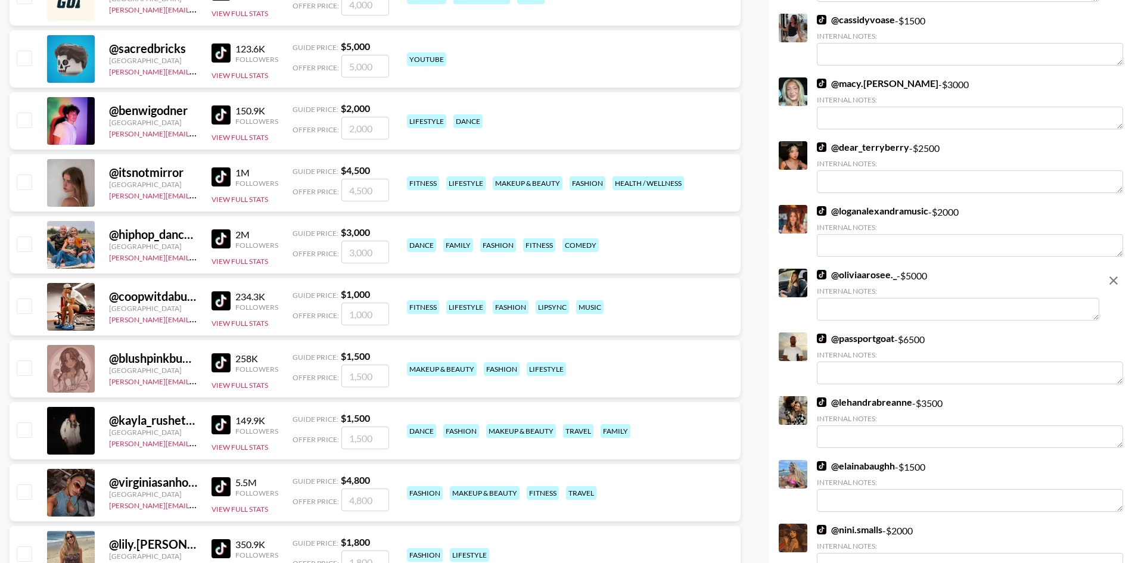
scroll to position [3157, 0]
click at [32, 303] on div at bounding box center [23, 306] width 18 height 20
click at [26, 304] on input "checkbox" at bounding box center [24, 305] width 14 height 14
checkbox input "true"
type input "1000"
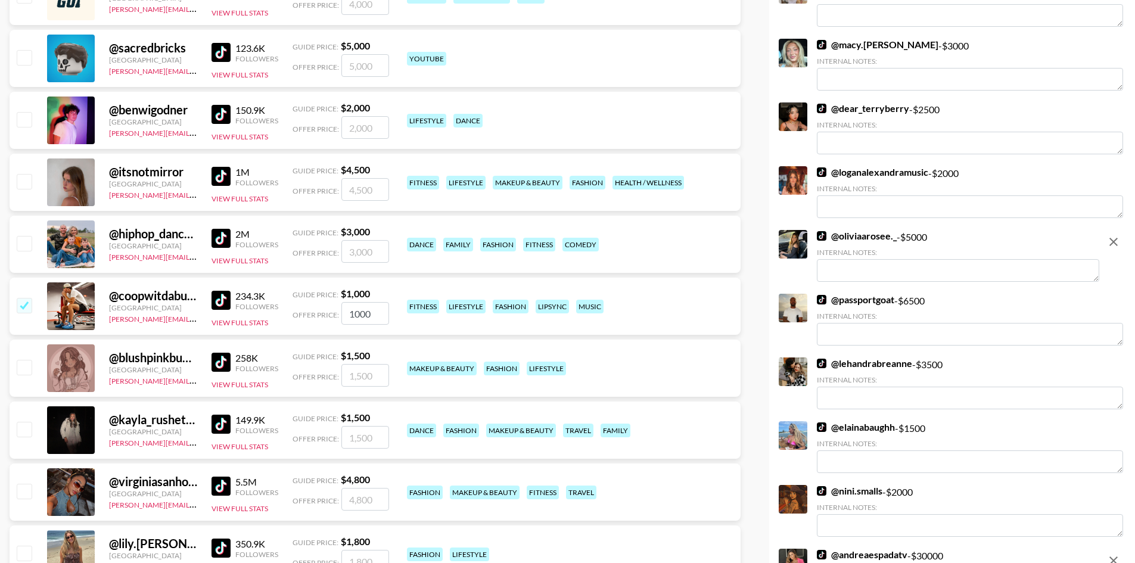
click at [21, 435] on input "checkbox" at bounding box center [24, 429] width 14 height 14
checkbox input "true"
type input "1500"
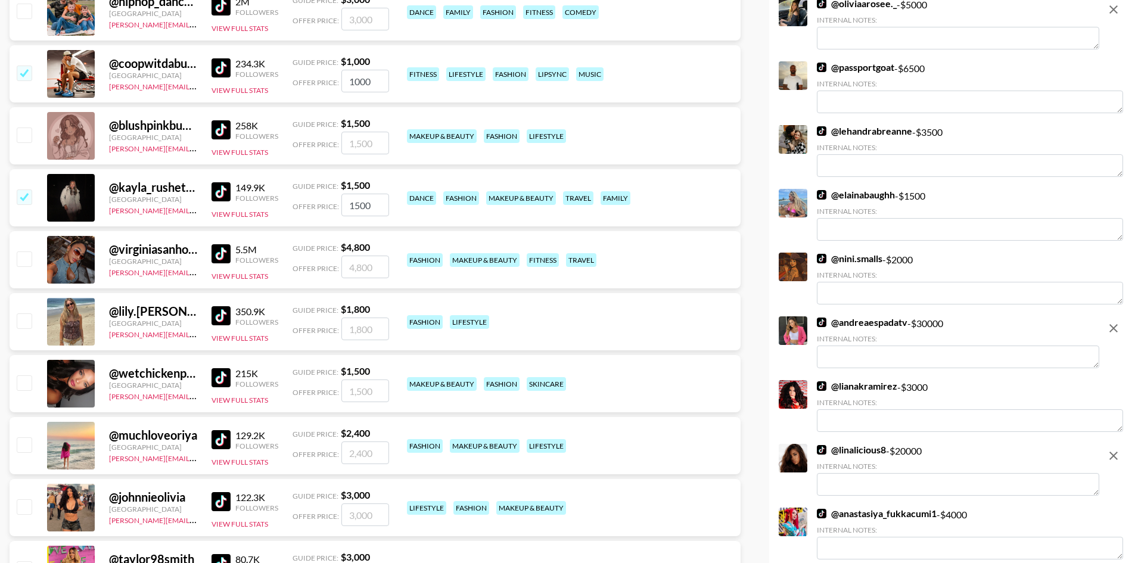
scroll to position [3395, 0]
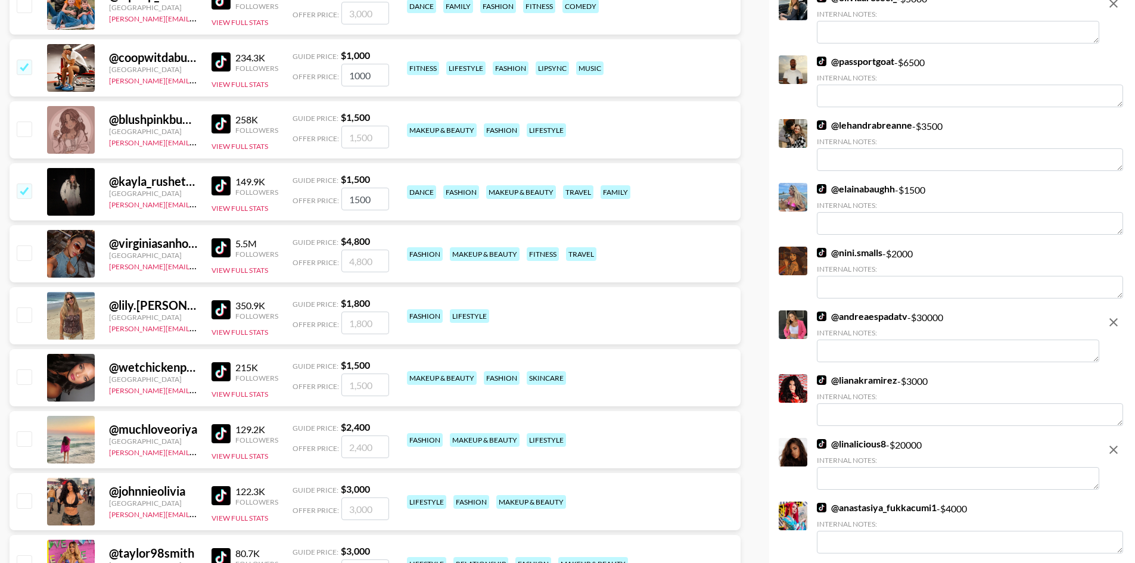
click at [23, 376] on input "checkbox" at bounding box center [24, 376] width 14 height 14
checkbox input "true"
type input "1500"
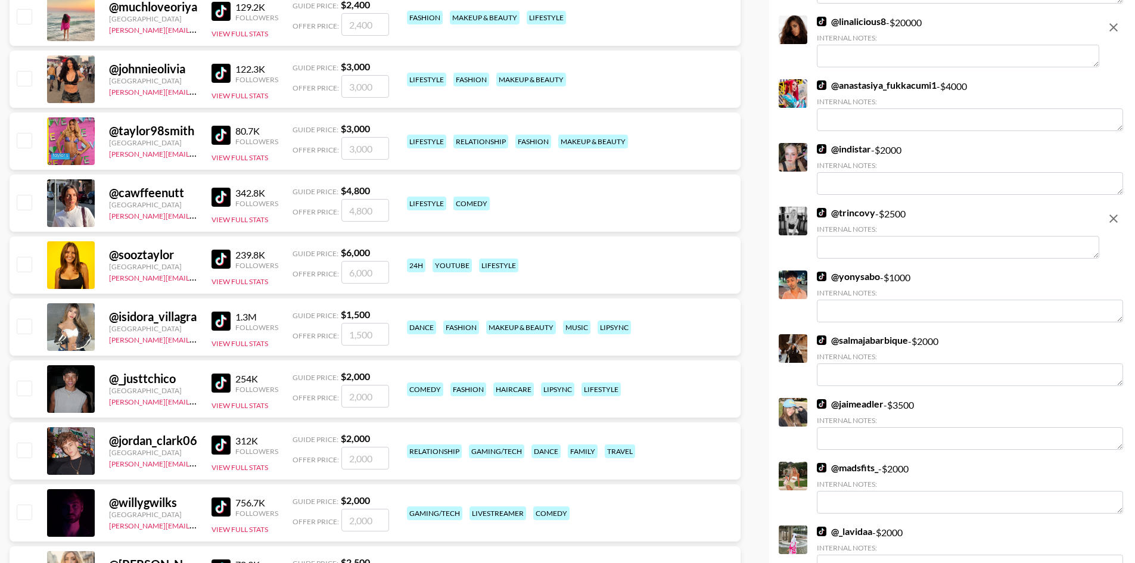
scroll to position [3871, 0]
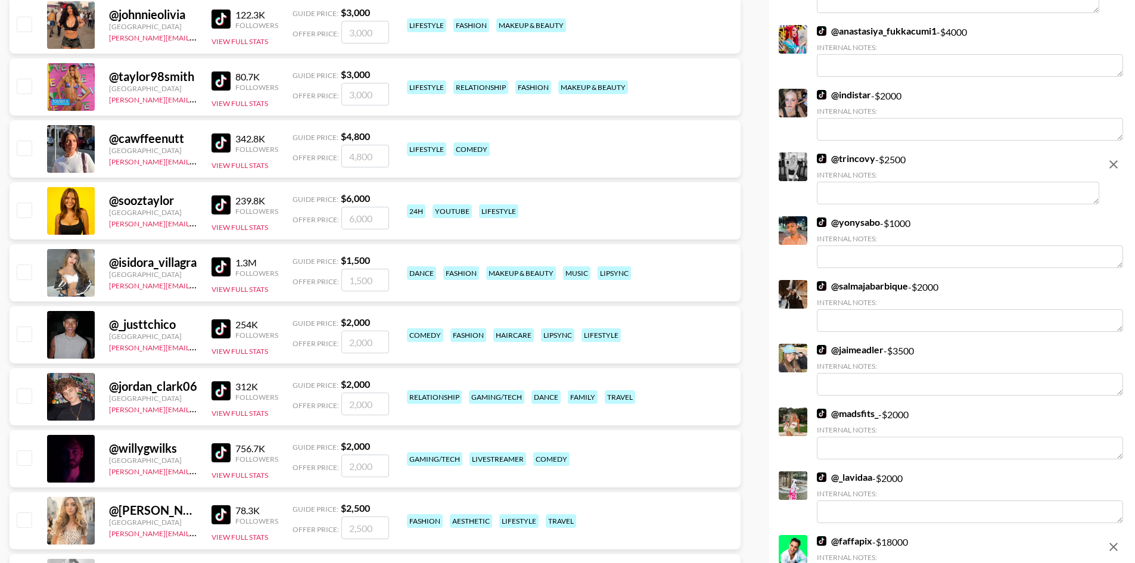
click at [22, 394] on input "checkbox" at bounding box center [24, 395] width 14 height 14
checkbox input "true"
type input "2000"
click at [18, 339] on input "checkbox" at bounding box center [24, 333] width 14 height 14
checkbox input "true"
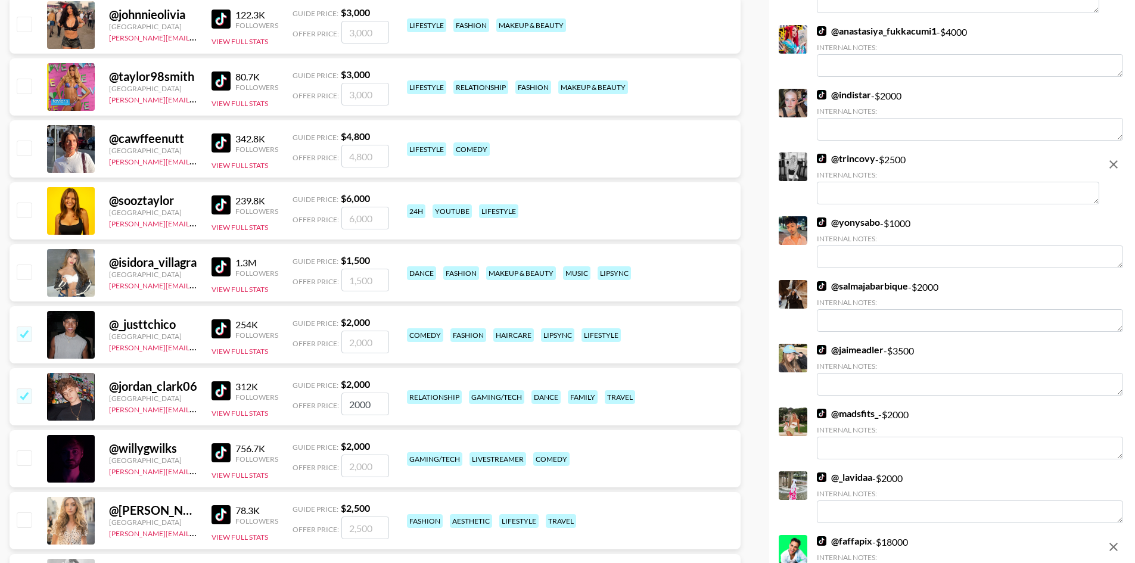
type input "2000"
click at [19, 523] on input "checkbox" at bounding box center [24, 519] width 14 height 14
checkbox input "true"
type input "2500"
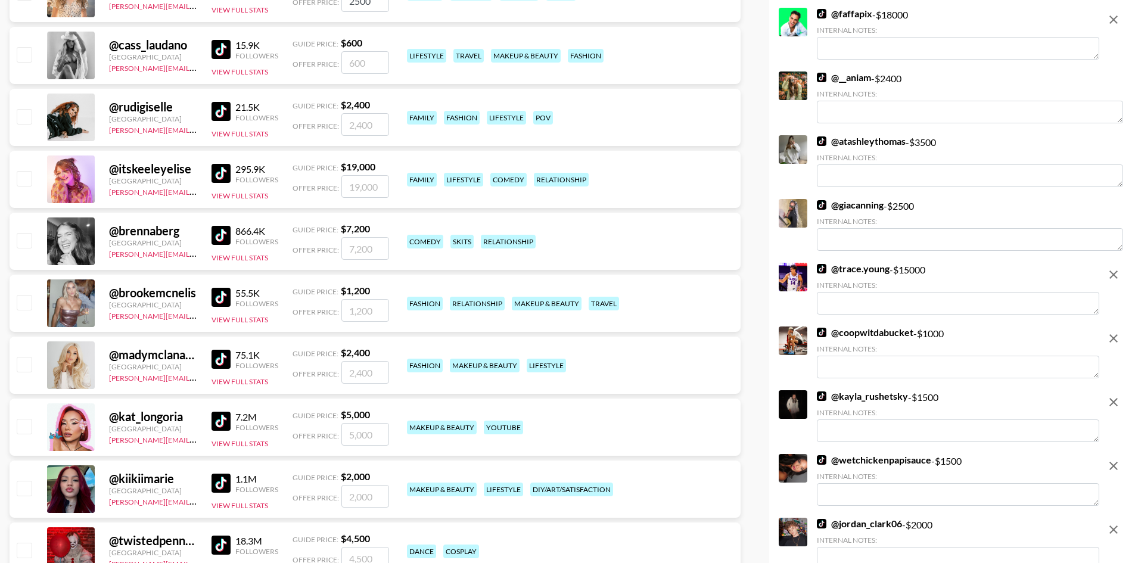
scroll to position [4407, 0]
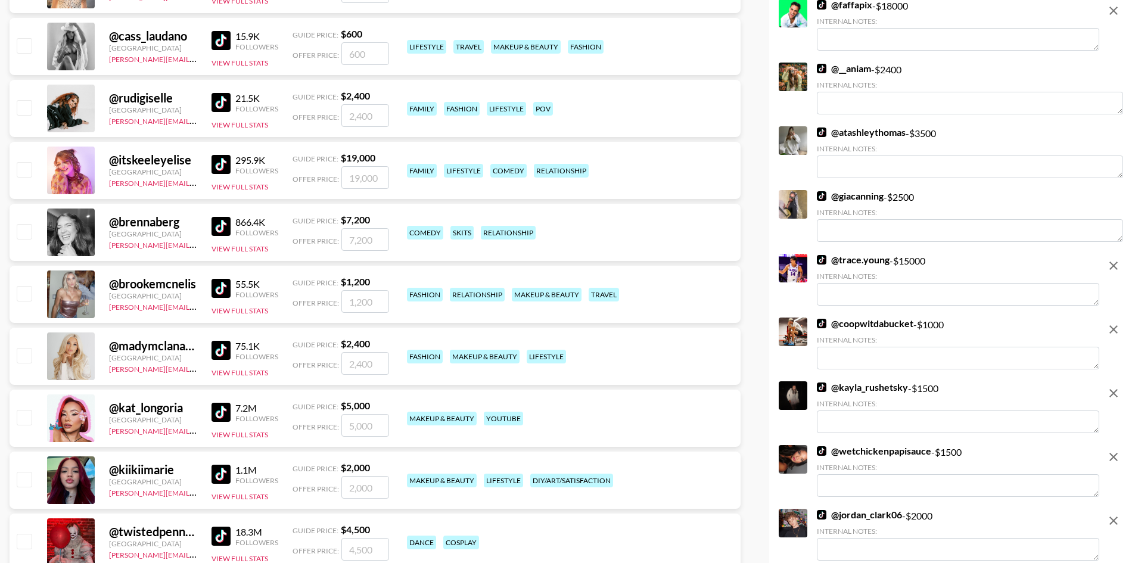
click at [19, 298] on input "checkbox" at bounding box center [24, 293] width 14 height 14
checkbox input "true"
type input "1200"
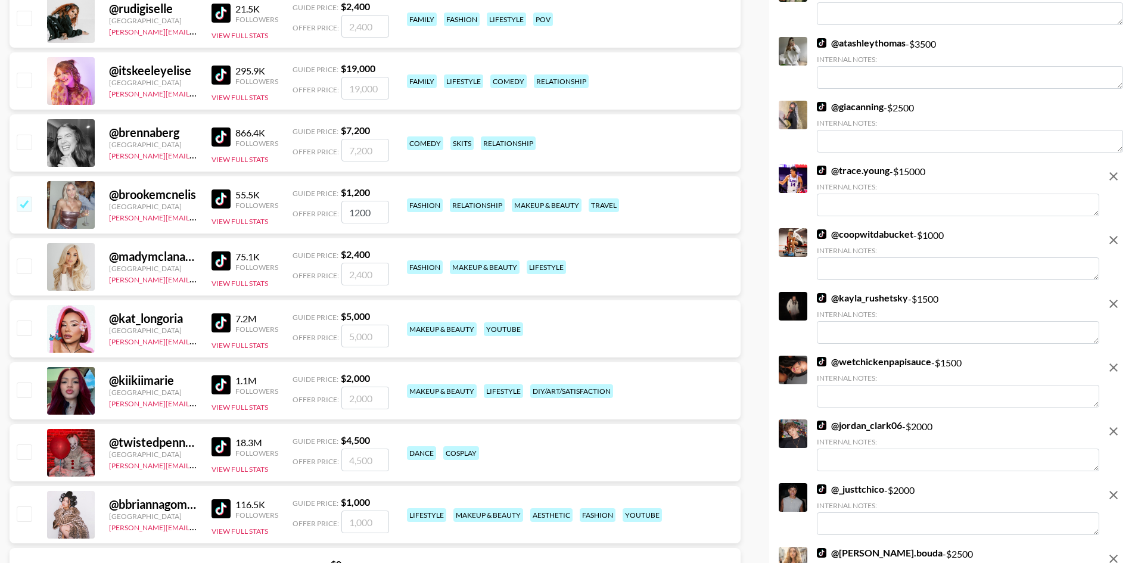
scroll to position [4526, 0]
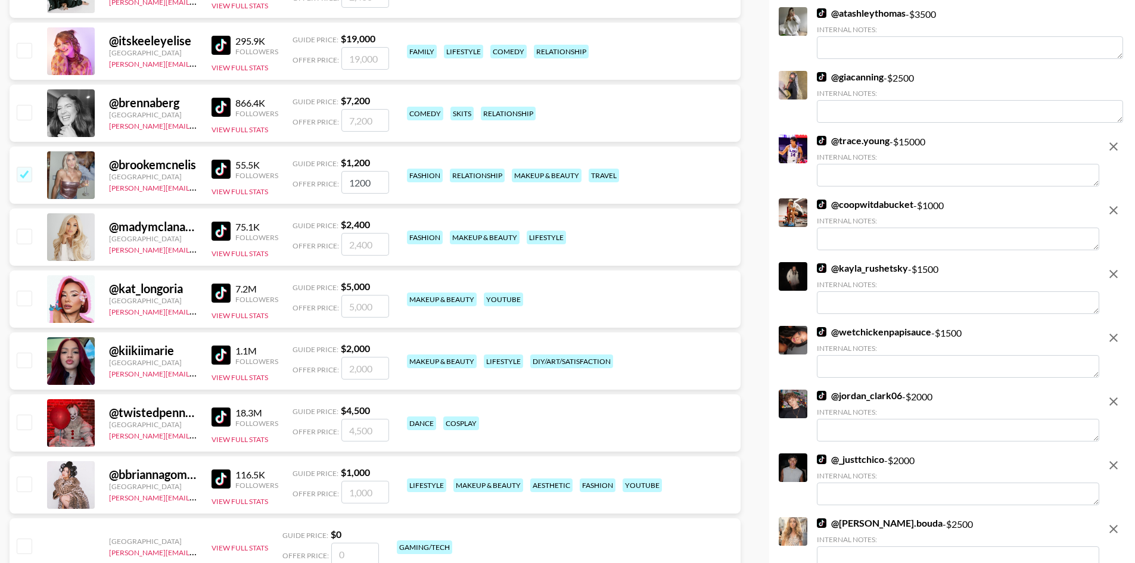
click at [27, 486] on input "checkbox" at bounding box center [24, 483] width 14 height 14
checkbox input "true"
type input "1000"
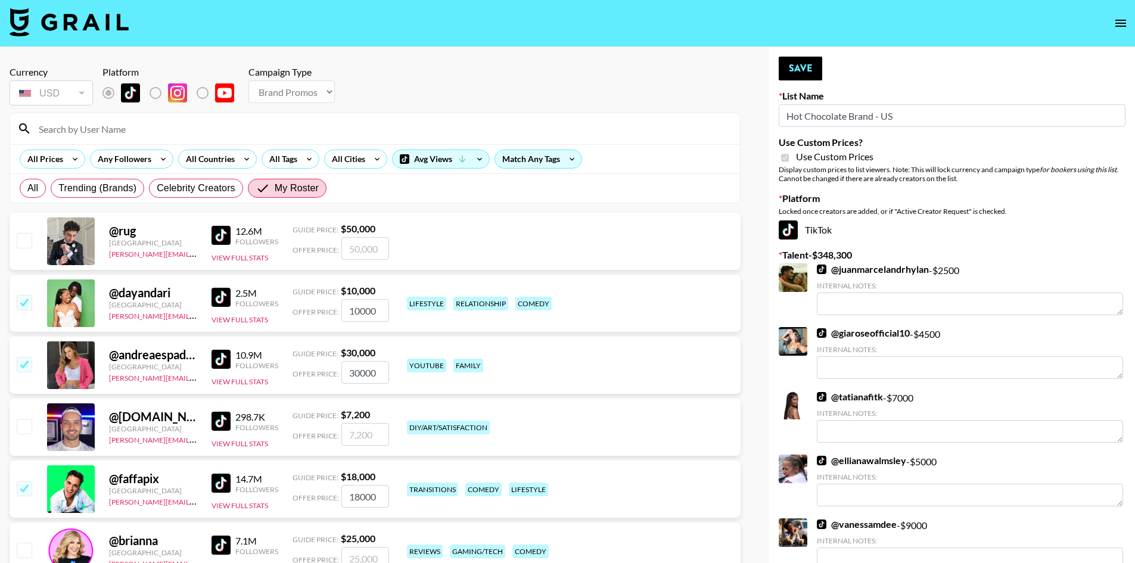
scroll to position [0, 0]
click at [798, 72] on button "Save" at bounding box center [799, 69] width 43 height 24
